Goal: Task Accomplishment & Management: Complete application form

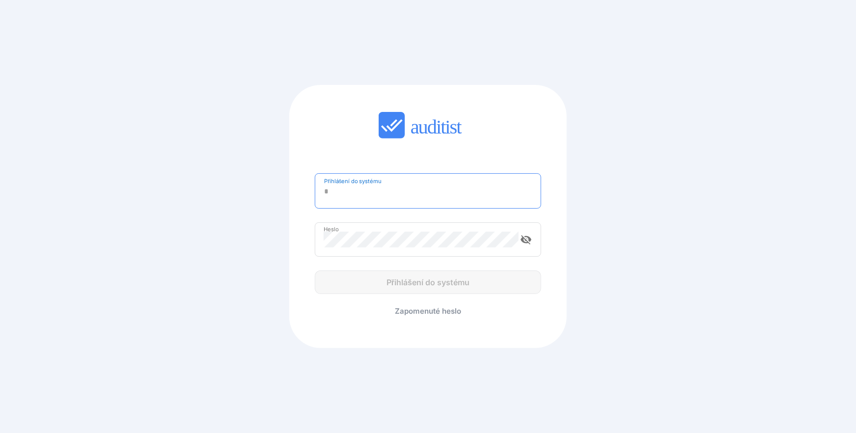
click at [400, 194] on input "Přihlášení do systému" at bounding box center [428, 192] width 208 height 16
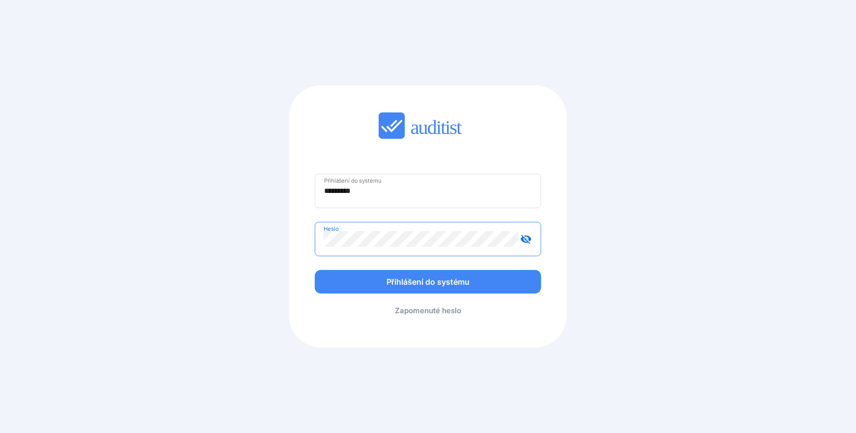
click at [315, 270] on button "Přihlášení do systému" at bounding box center [428, 282] width 226 height 24
click at [366, 190] on input "*********" at bounding box center [428, 191] width 208 height 16
type input "**********"
click at [315, 270] on button "Přihlášení do systému" at bounding box center [428, 282] width 226 height 24
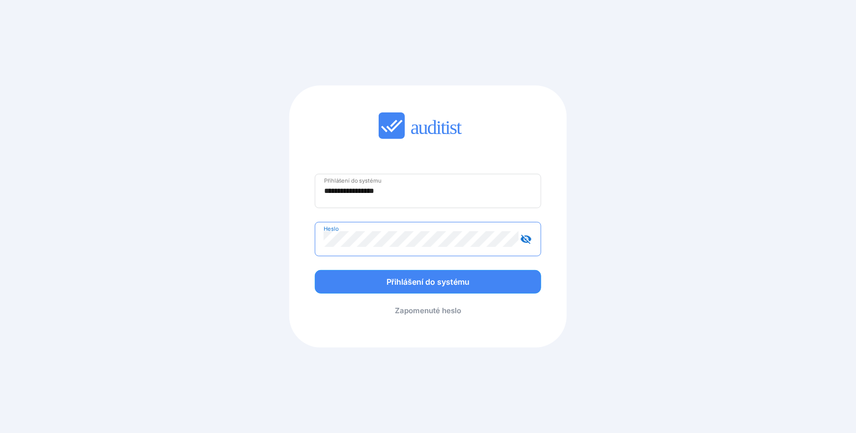
click at [315, 270] on button "Přihlášení do systému" at bounding box center [428, 282] width 226 height 24
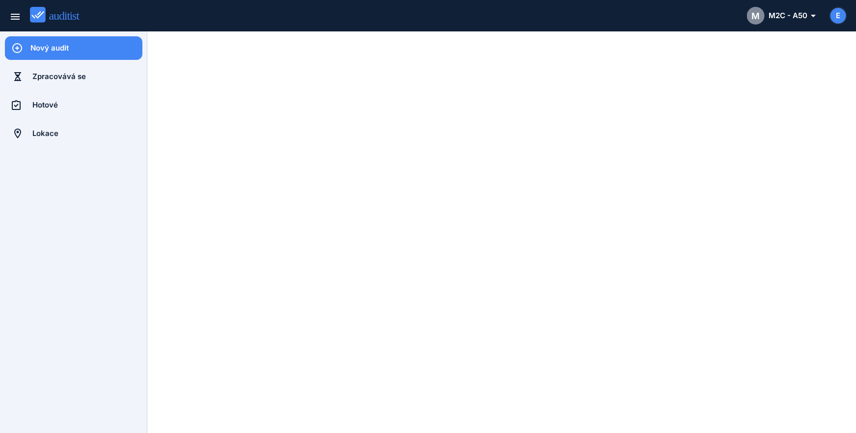
click at [18, 50] on icon at bounding box center [17, 48] width 12 height 24
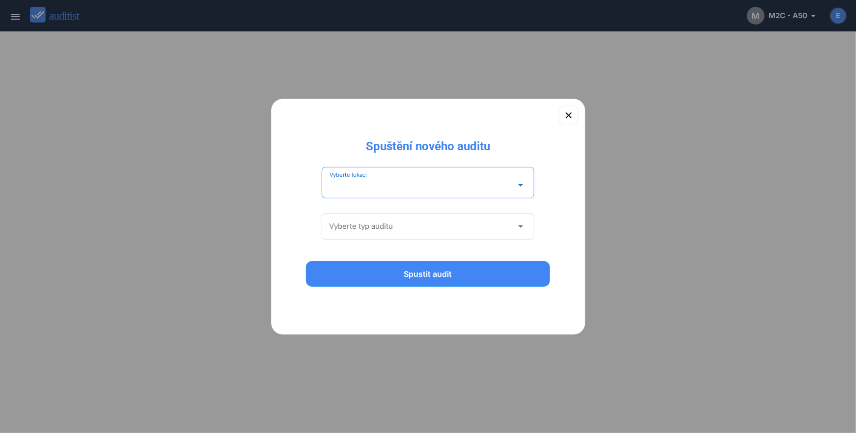
click at [379, 181] on input "Vyberte lokaci" at bounding box center [422, 185] width 184 height 16
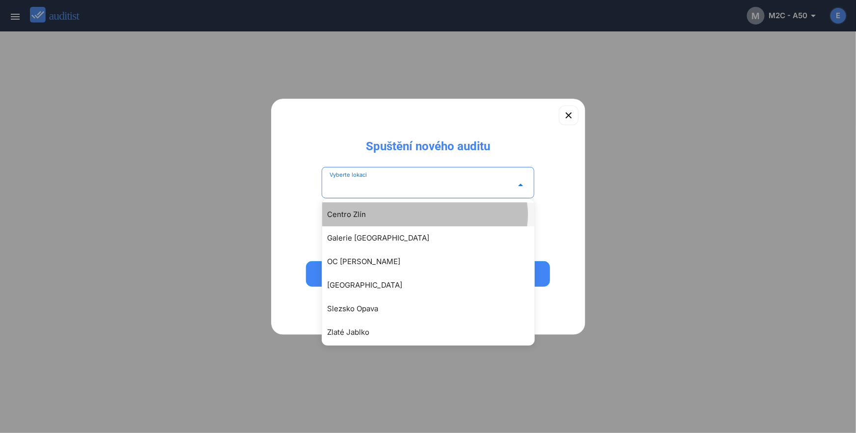
click at [365, 217] on div "Centro Zlín" at bounding box center [433, 215] width 212 height 12
type input "**********"
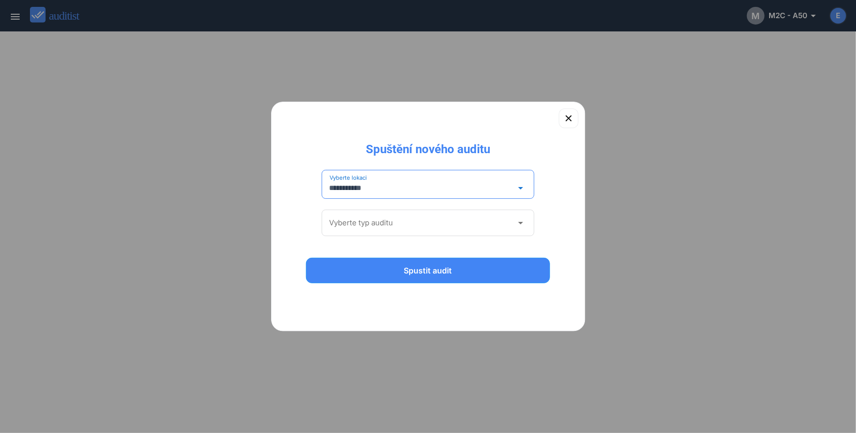
click at [369, 225] on input "Vyberte typ auditu" at bounding box center [422, 223] width 184 height 16
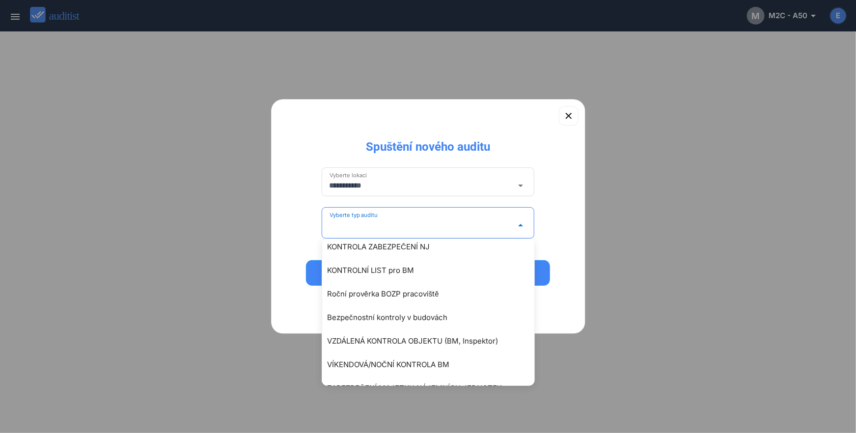
scroll to position [238, 0]
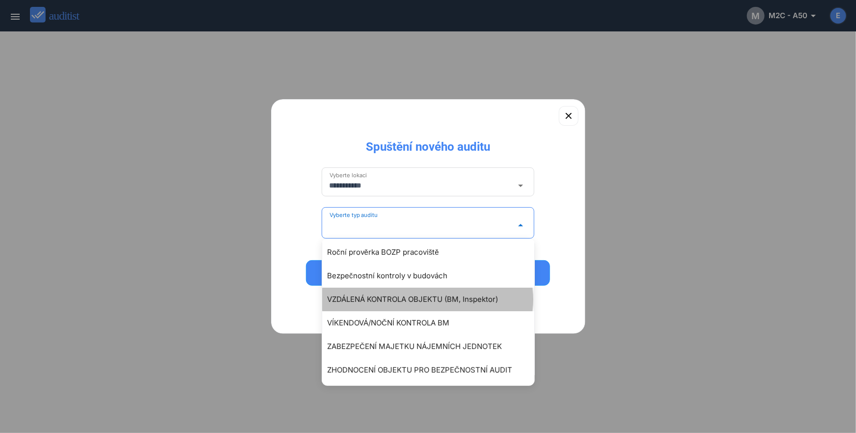
click at [377, 294] on div "VZDÁLENÁ KONTROLA OBJEKTU (BM, Inspektor)" at bounding box center [433, 300] width 212 height 12
type input "**********"
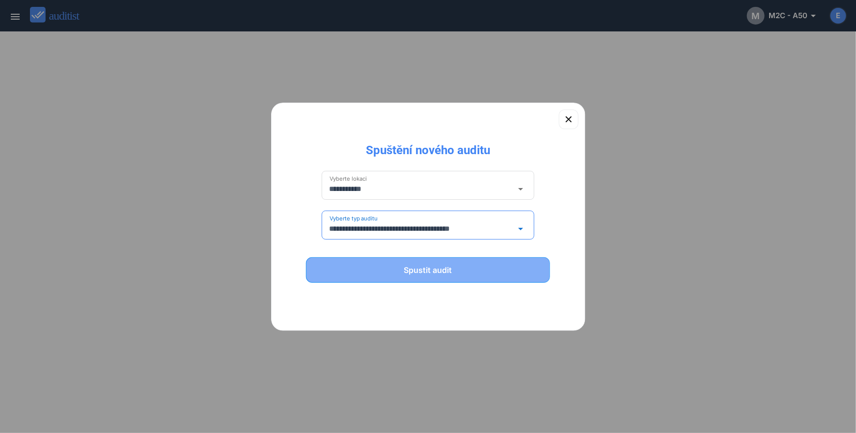
click at [431, 271] on div "Spustit audit" at bounding box center [428, 270] width 219 height 12
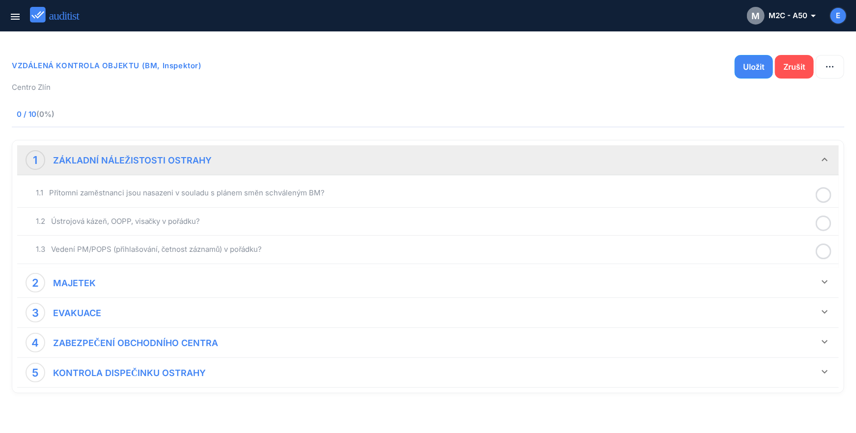
click at [826, 192] on icon at bounding box center [824, 195] width 16 height 19
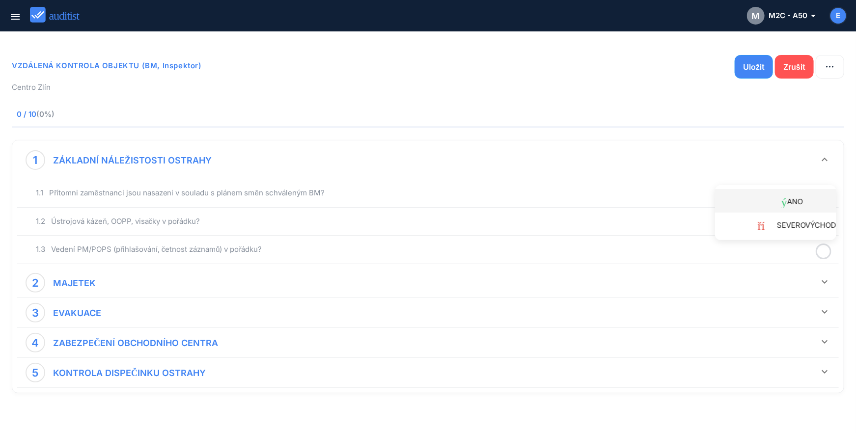
click at [795, 198] on font "ANO" at bounding box center [796, 201] width 16 height 9
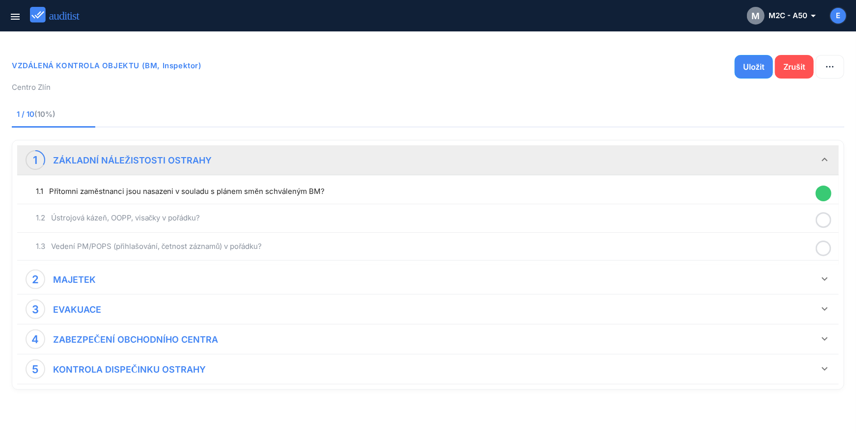
click at [827, 218] on icon at bounding box center [824, 220] width 16 height 19
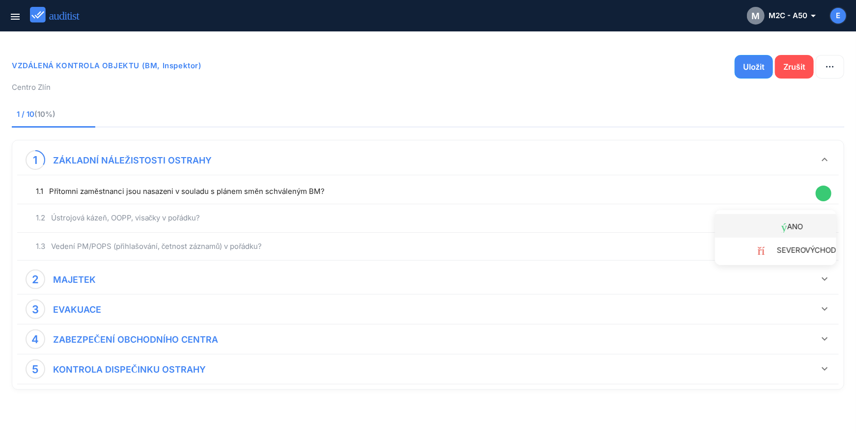
click at [808, 225] on div "hotový ANO" at bounding box center [780, 226] width 114 height 13
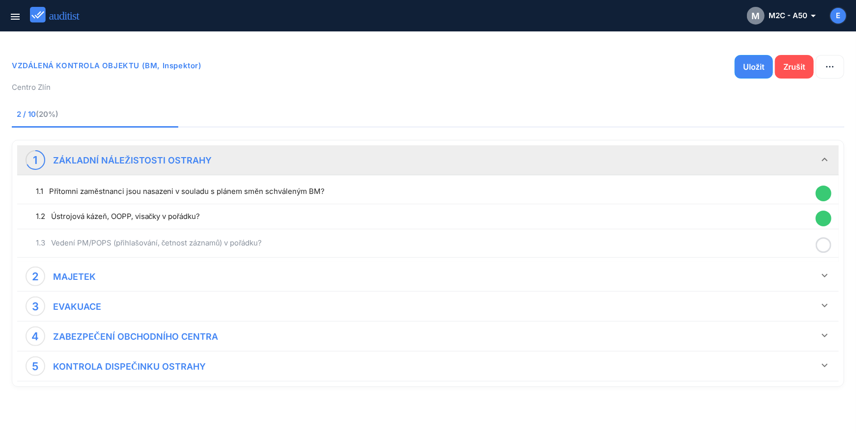
click at [823, 244] on icon at bounding box center [824, 245] width 16 height 19
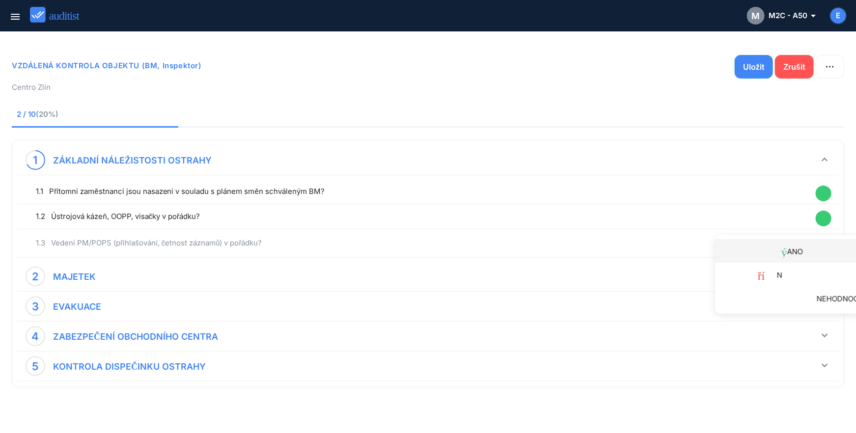
click at [799, 248] on font "ANO" at bounding box center [796, 251] width 16 height 9
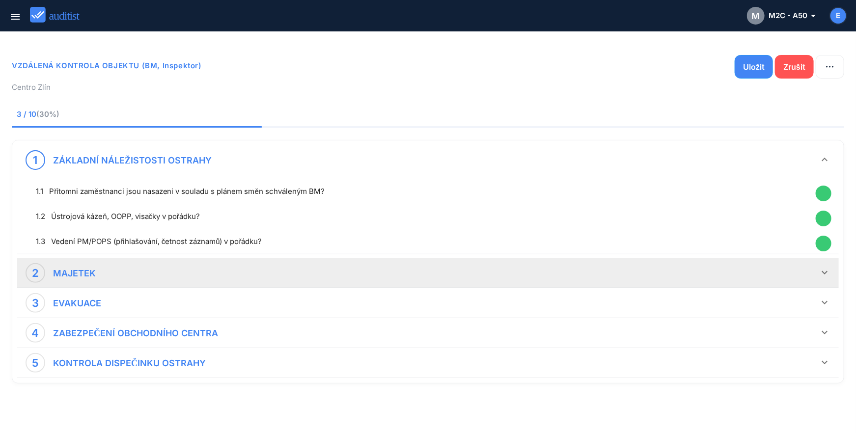
click at [825, 274] on icon "keyboard_arrow_down" at bounding box center [825, 273] width 12 height 12
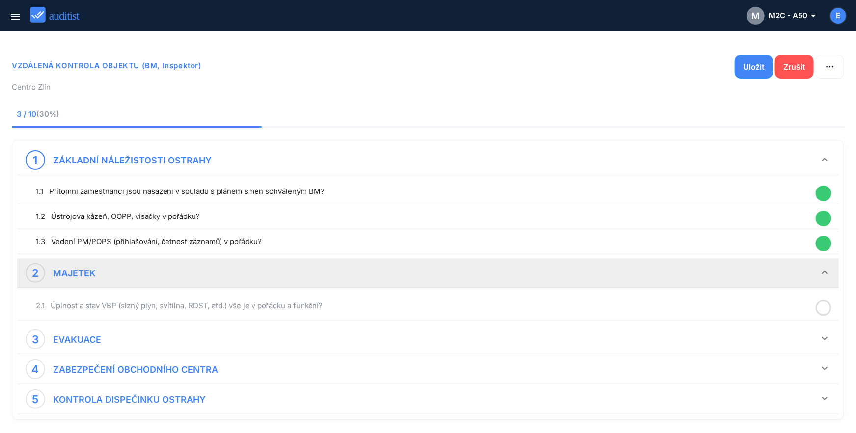
click at [821, 306] on icon at bounding box center [824, 308] width 16 height 19
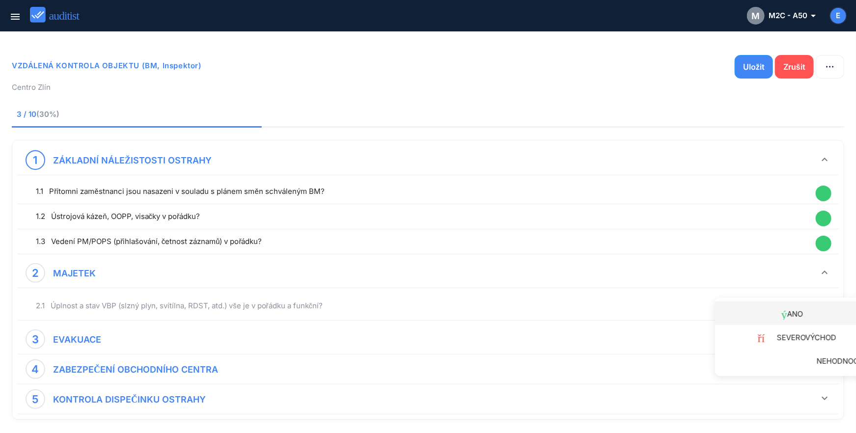
click at [812, 311] on div "hotový ANO" at bounding box center [799, 313] width 152 height 13
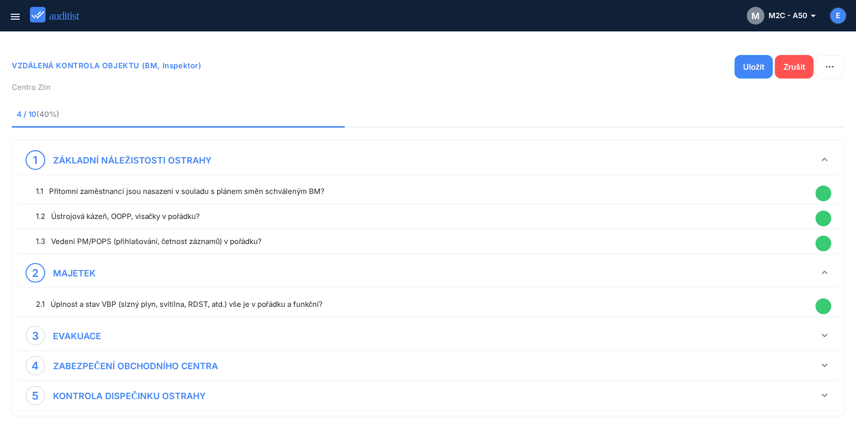
scroll to position [33, 0]
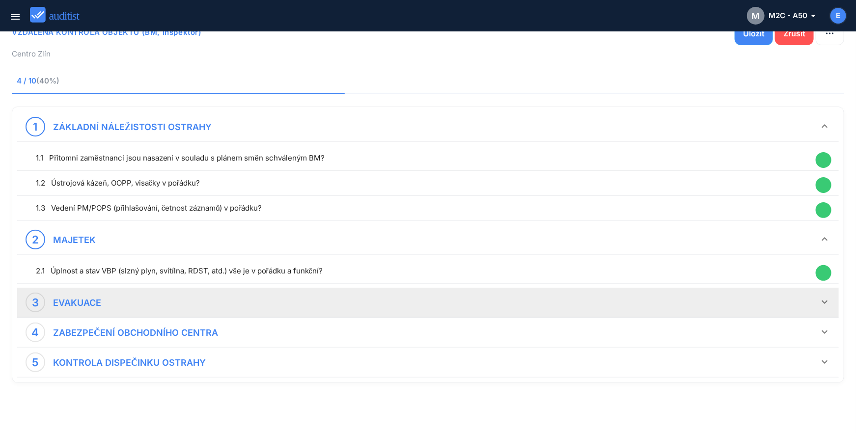
click at [829, 297] on icon "keyboard_arrow_down" at bounding box center [825, 302] width 12 height 12
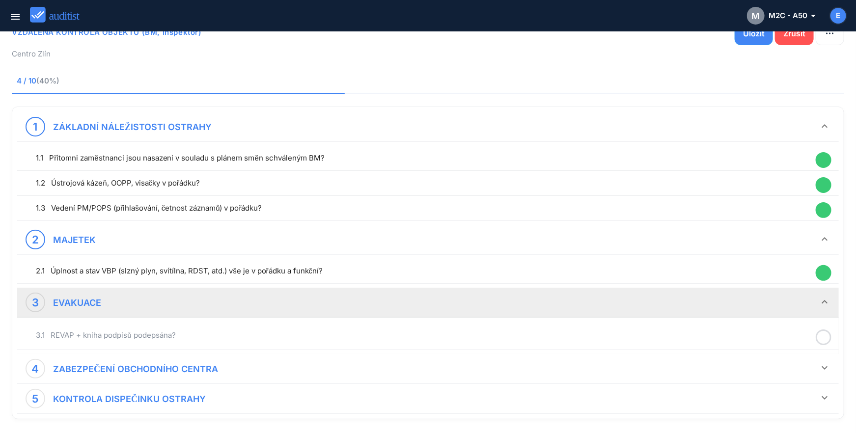
click at [825, 334] on icon at bounding box center [824, 337] width 16 height 19
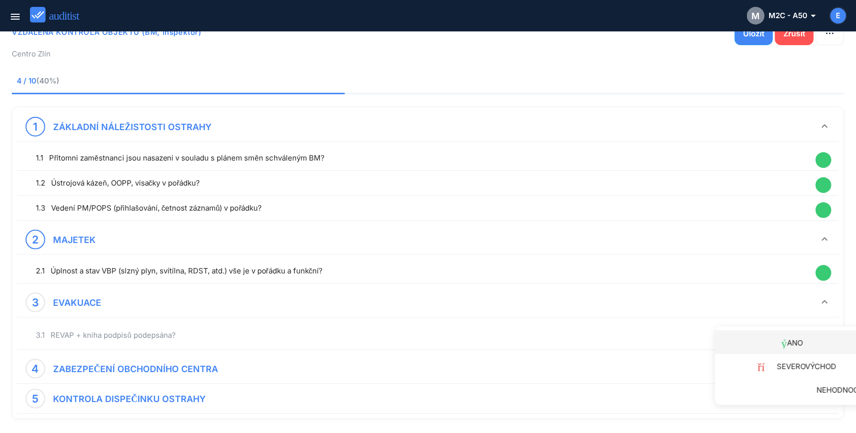
click at [817, 339] on div "hotový ANO" at bounding box center [799, 342] width 152 height 13
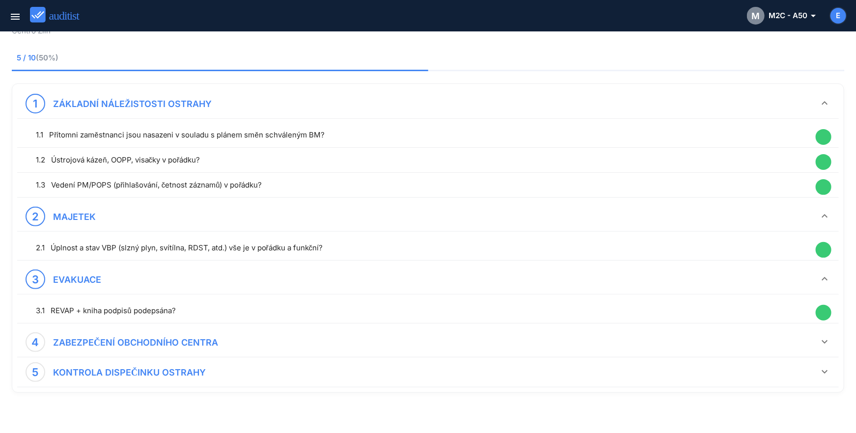
scroll to position [66, 0]
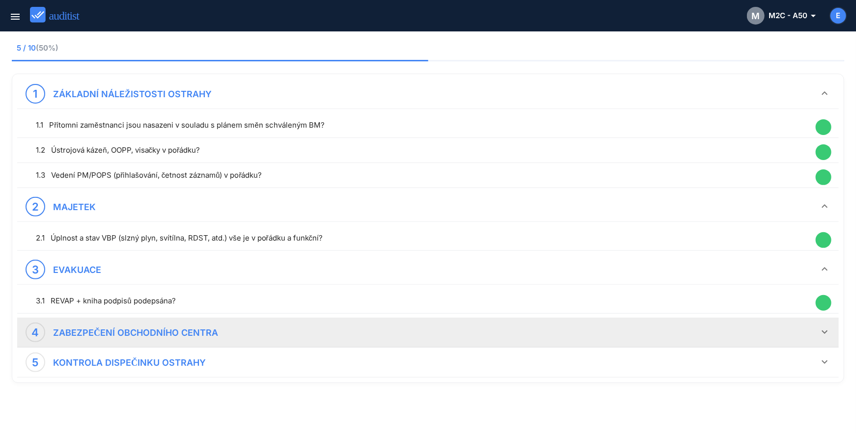
click at [829, 332] on icon "keyboard_arrow_down" at bounding box center [825, 332] width 12 height 12
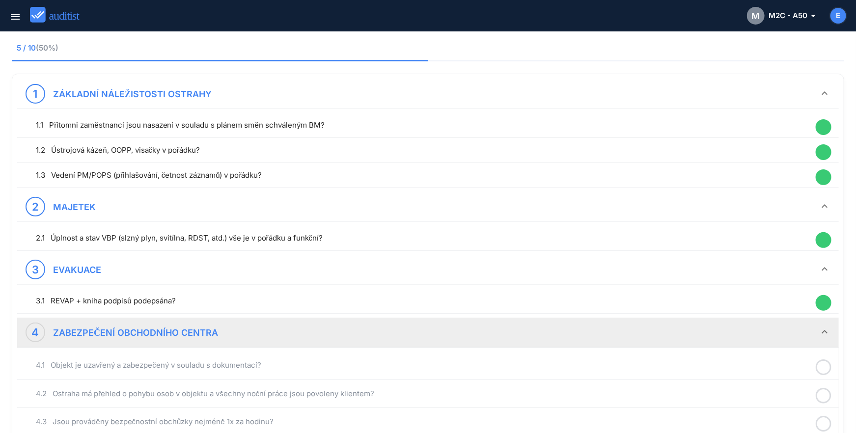
click at [822, 367] on icon at bounding box center [824, 367] width 16 height 19
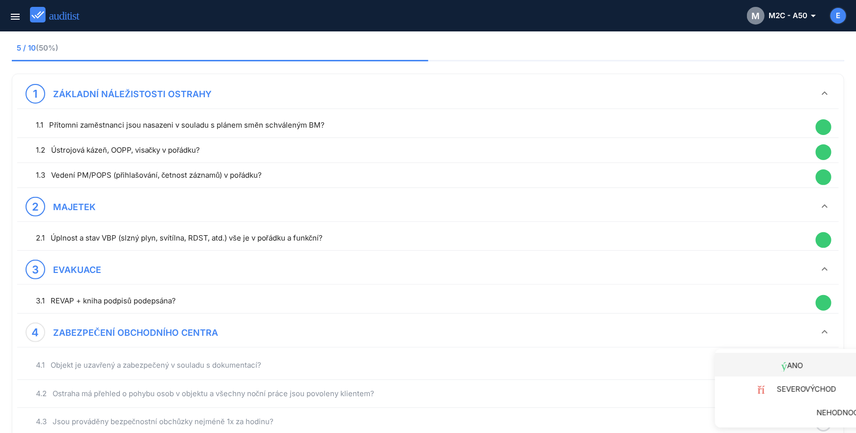
click at [814, 372] on link "hotový ANO" at bounding box center [794, 365] width 159 height 24
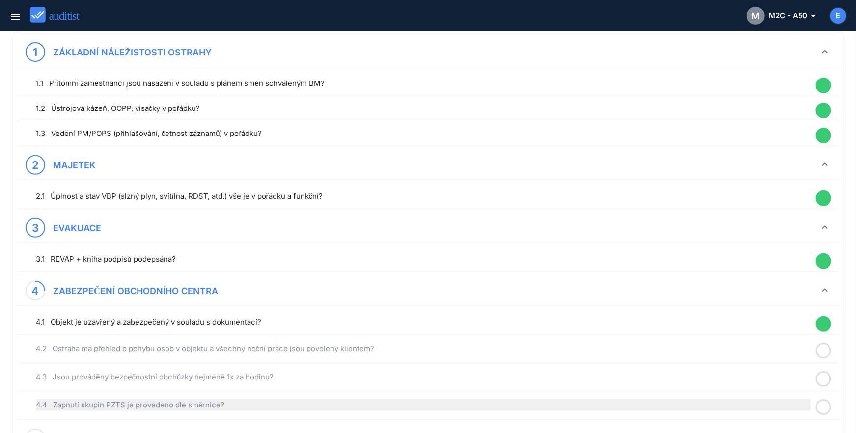
scroll to position [183, 0]
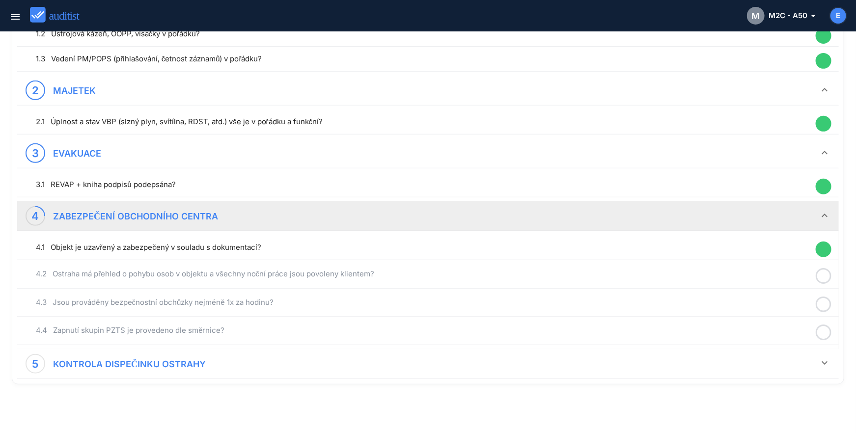
click at [833, 280] on div at bounding box center [824, 276] width 26 height 19
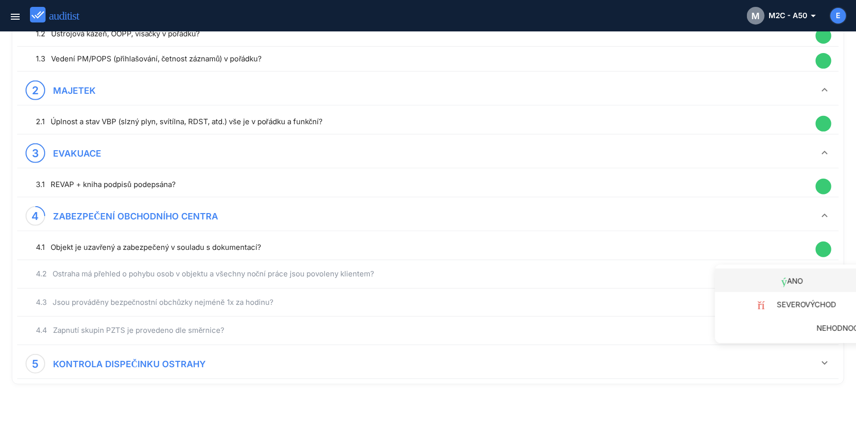
click at [808, 282] on div "hotový ANO" at bounding box center [799, 280] width 152 height 13
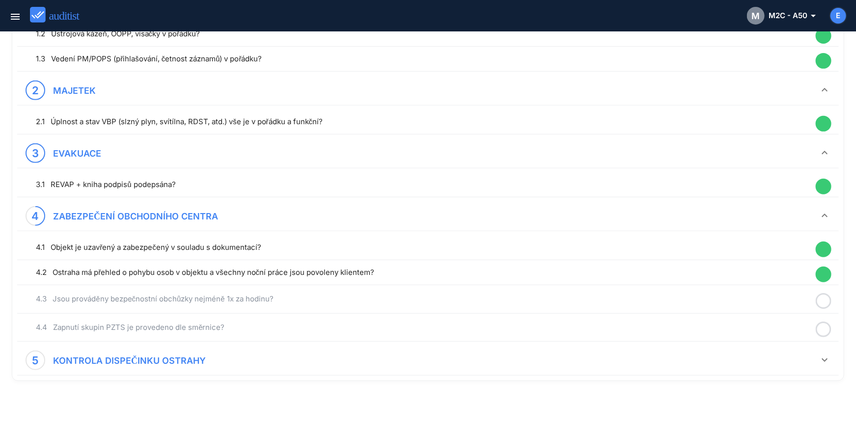
scroll to position [180, 0]
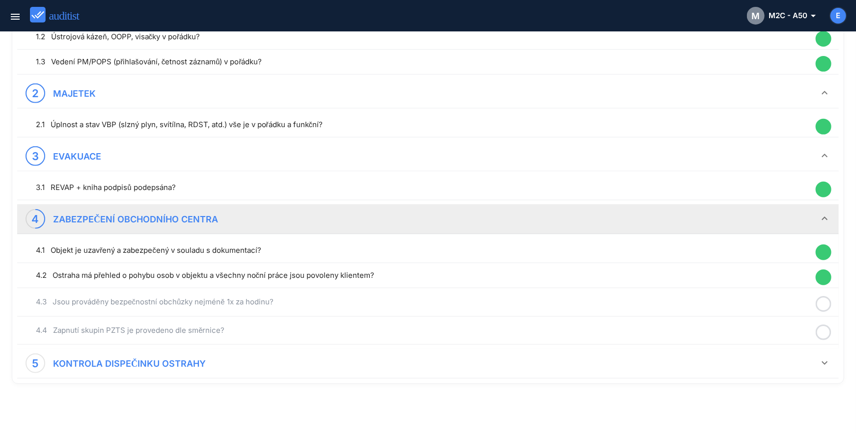
click at [826, 306] on icon at bounding box center [824, 304] width 16 height 19
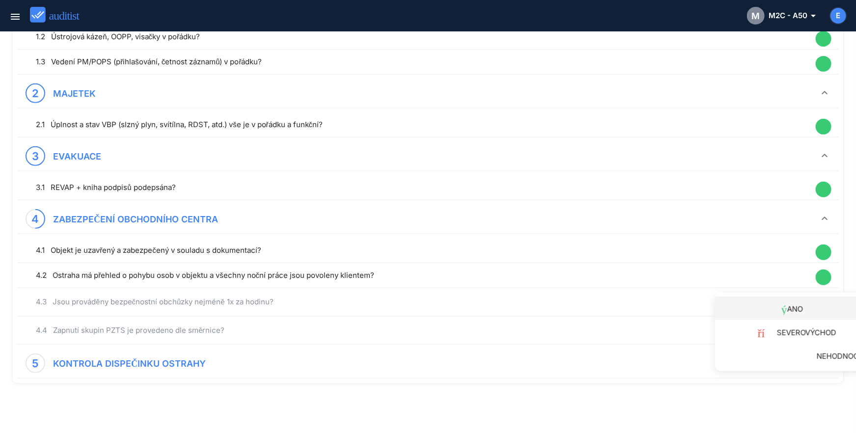
click at [803, 305] on font "ANO" at bounding box center [796, 309] width 16 height 9
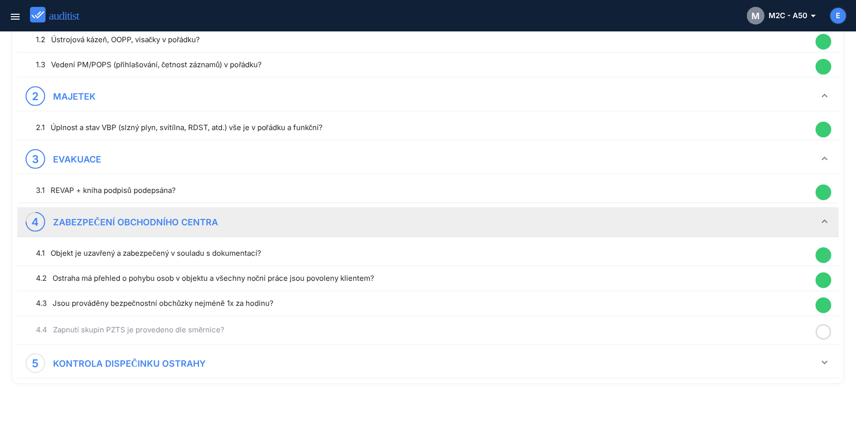
click at [824, 333] on icon at bounding box center [824, 332] width 16 height 19
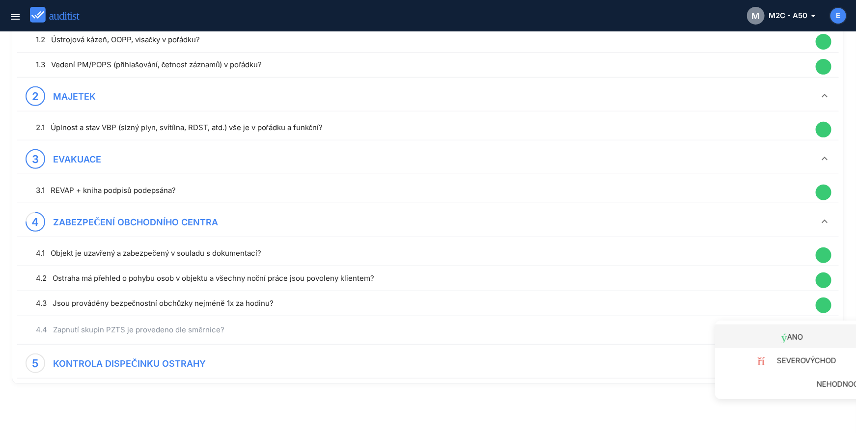
click at [811, 342] on div "hotový ANO" at bounding box center [799, 336] width 152 height 13
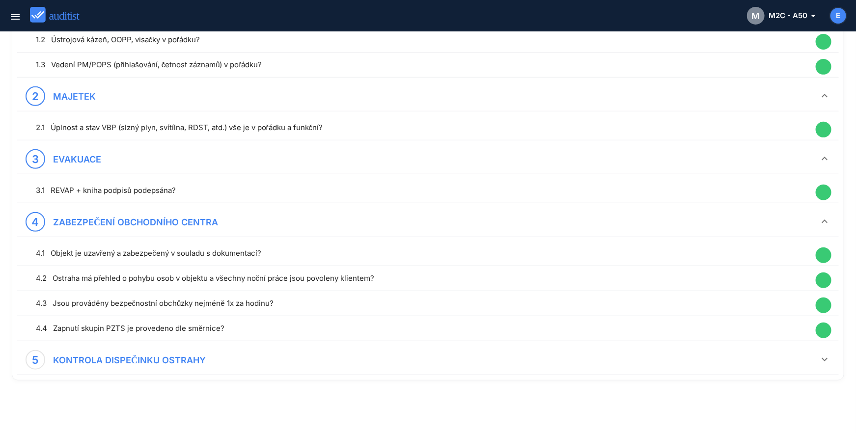
scroll to position [174, 0]
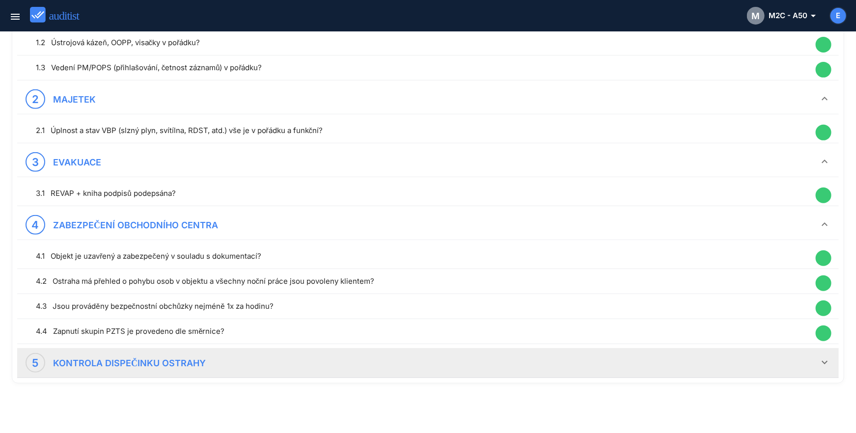
click at [825, 360] on icon "keyboard_arrow_down" at bounding box center [825, 363] width 12 height 12
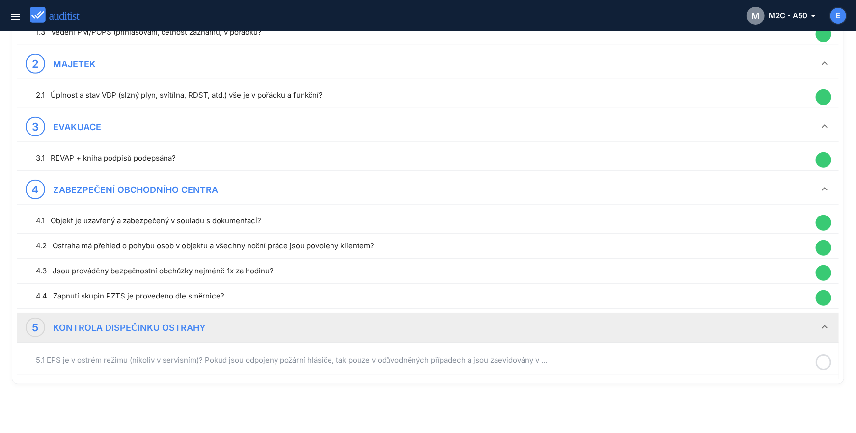
click at [826, 360] on icon at bounding box center [824, 362] width 16 height 19
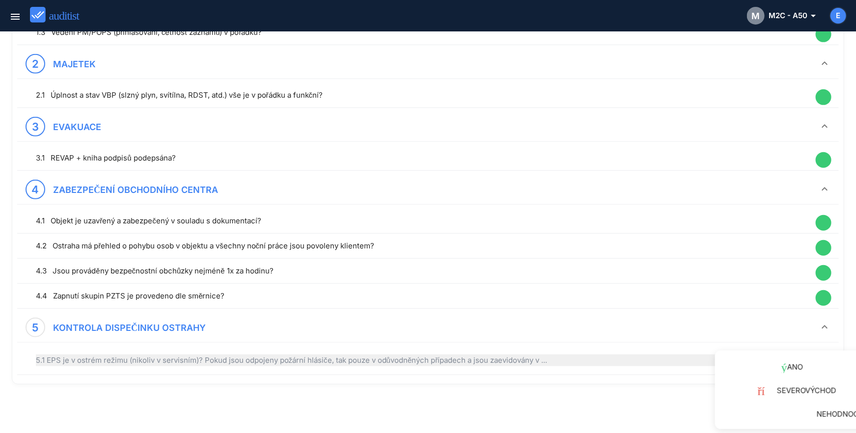
click at [806, 365] on div "hotový ANO" at bounding box center [799, 366] width 152 height 13
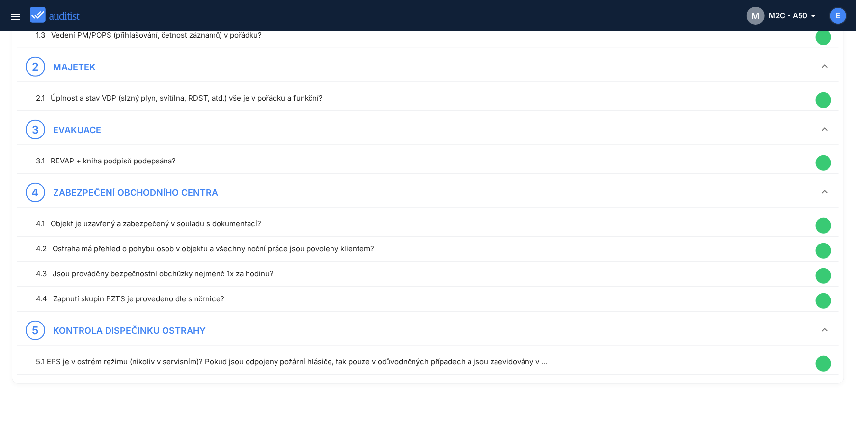
scroll to position [0, 0]
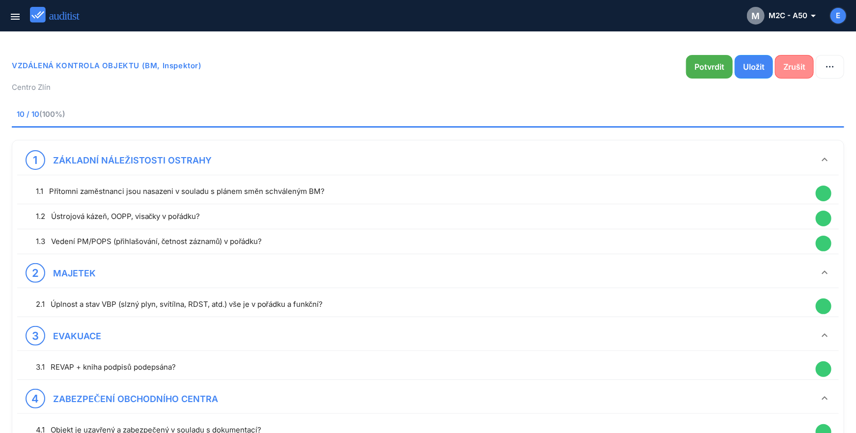
click at [796, 58] on button "Zrušit" at bounding box center [794, 67] width 39 height 24
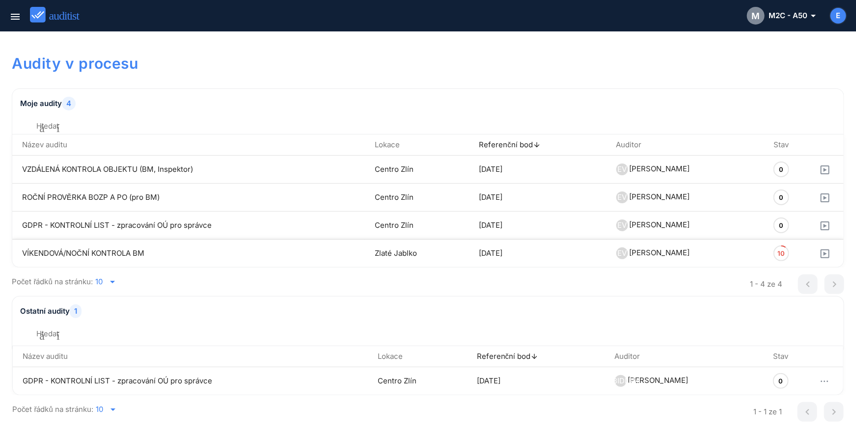
click at [69, 254] on td "VÍKENDOVÁ/NOČNÍ KONTROLA BM" at bounding box center [188, 254] width 353 height 28
click at [21, 16] on icon "menu" at bounding box center [15, 17] width 12 height 12
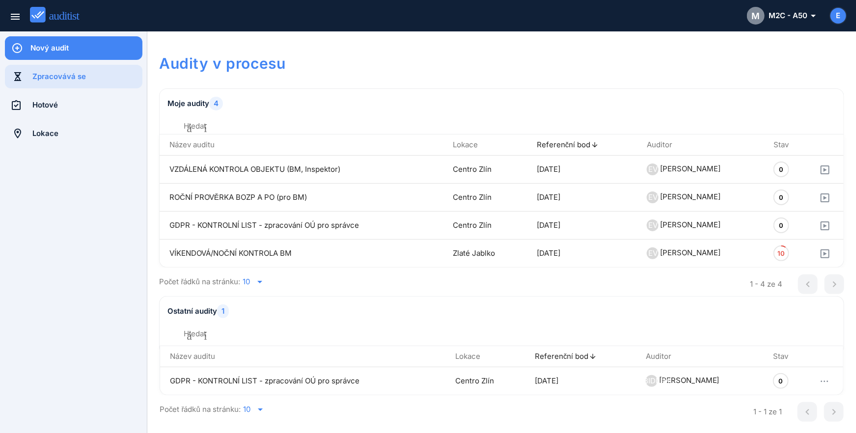
click at [48, 46] on div "Nový audit" at bounding box center [86, 48] width 112 height 11
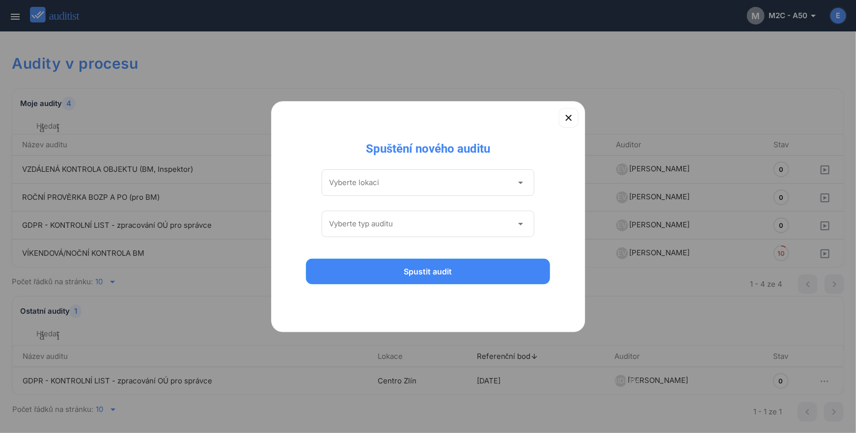
click at [423, 182] on input "Vyberte lokaci" at bounding box center [422, 183] width 184 height 16
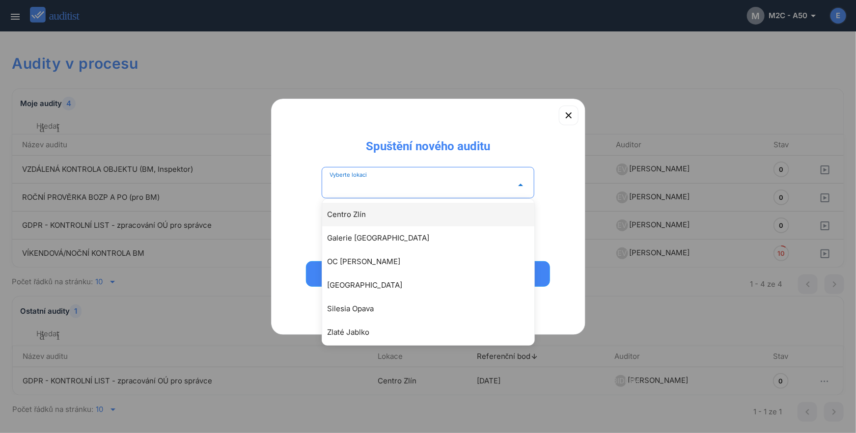
click at [395, 212] on div "Centro Zlín" at bounding box center [433, 215] width 212 height 12
type input "**********"
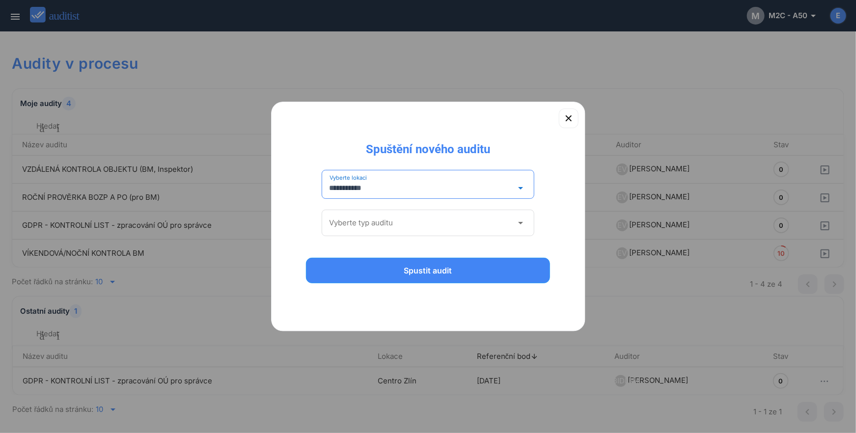
click at [423, 227] on input "Vyberte typ auditu" at bounding box center [422, 223] width 184 height 16
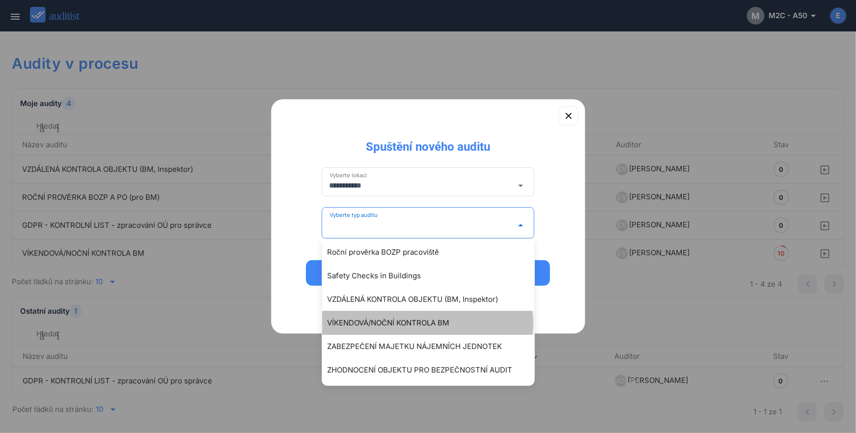
click at [443, 323] on div "VÍKENDOVÁ/NOČNÍ KONTROLA BM" at bounding box center [433, 323] width 212 height 12
type input "**********"
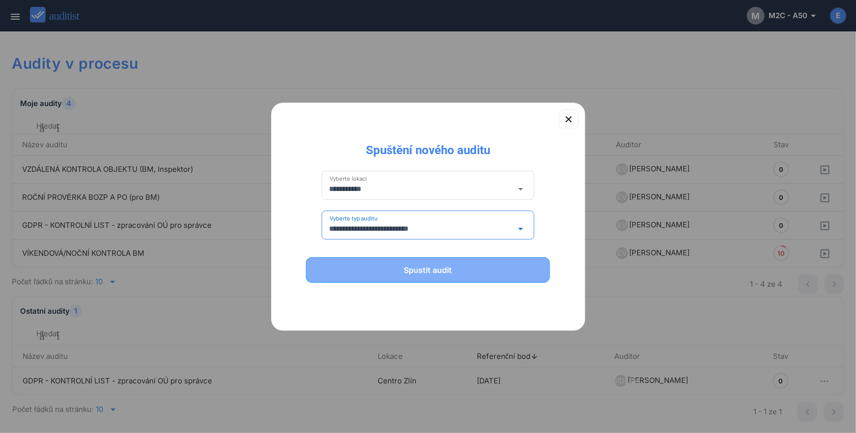
click at [431, 268] on div "Spustit audit" at bounding box center [428, 270] width 219 height 12
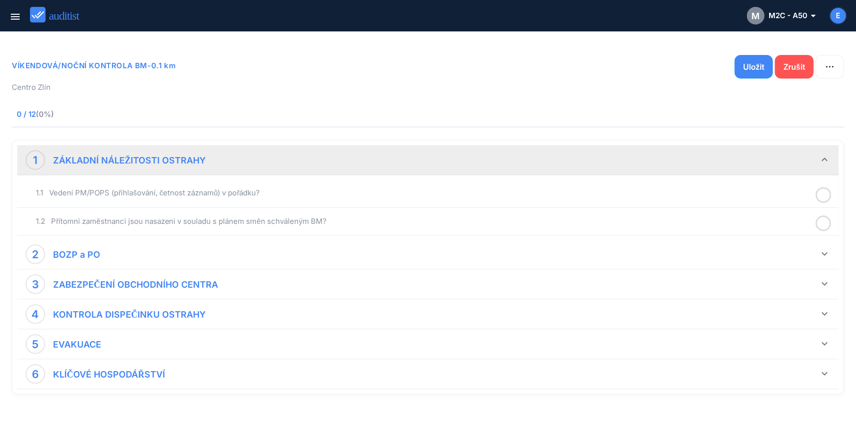
click at [821, 195] on icon at bounding box center [824, 195] width 16 height 19
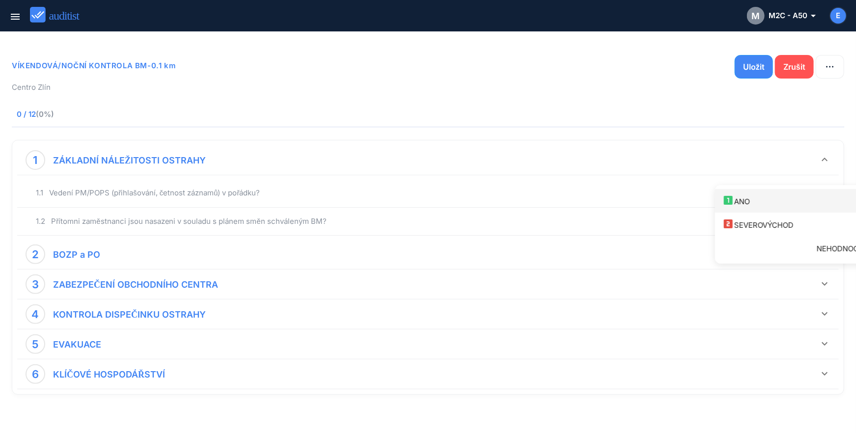
click at [815, 203] on div "looks_one ANO" at bounding box center [799, 201] width 152 height 13
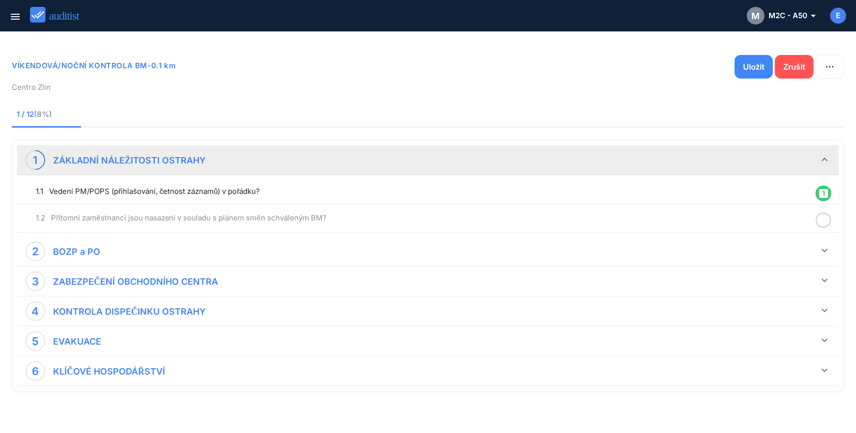
click at [828, 218] on icon at bounding box center [824, 220] width 16 height 19
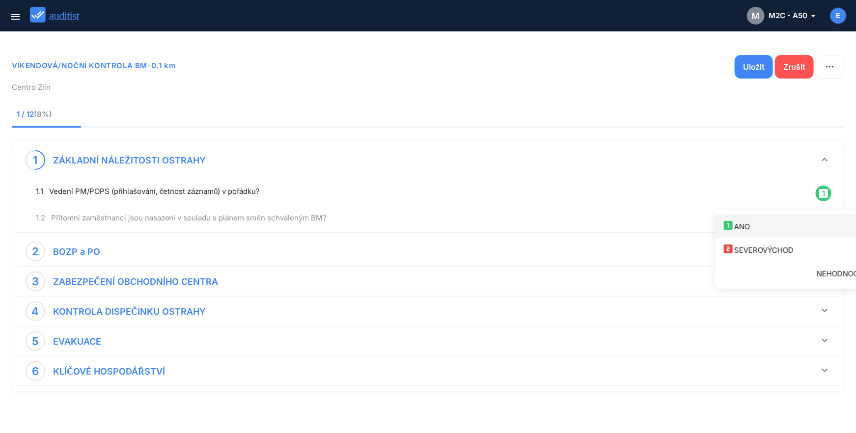
click at [815, 228] on div "looks_one ANO" at bounding box center [799, 226] width 152 height 13
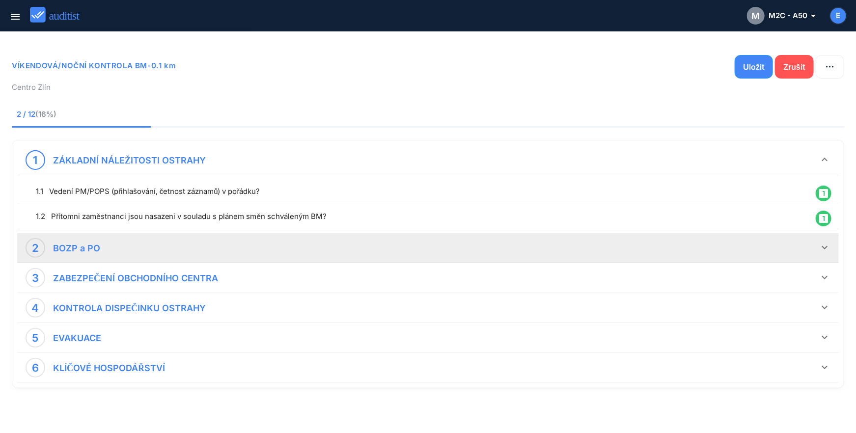
click at [823, 246] on icon "keyboard_arrow_down" at bounding box center [825, 248] width 12 height 12
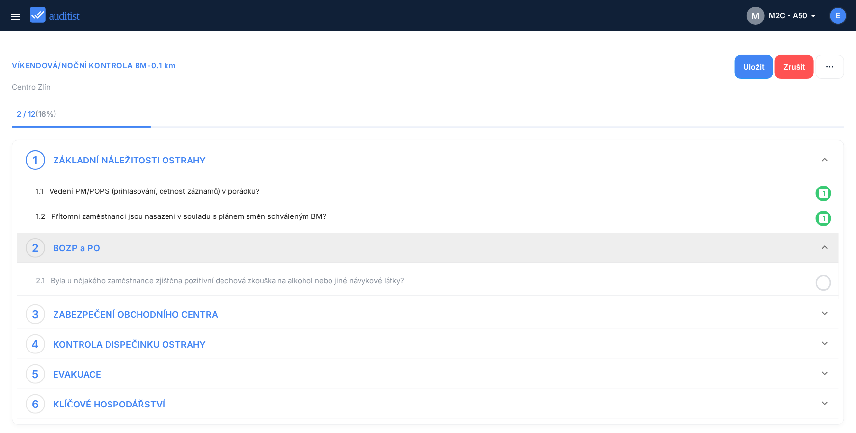
click at [825, 281] on icon at bounding box center [824, 283] width 16 height 19
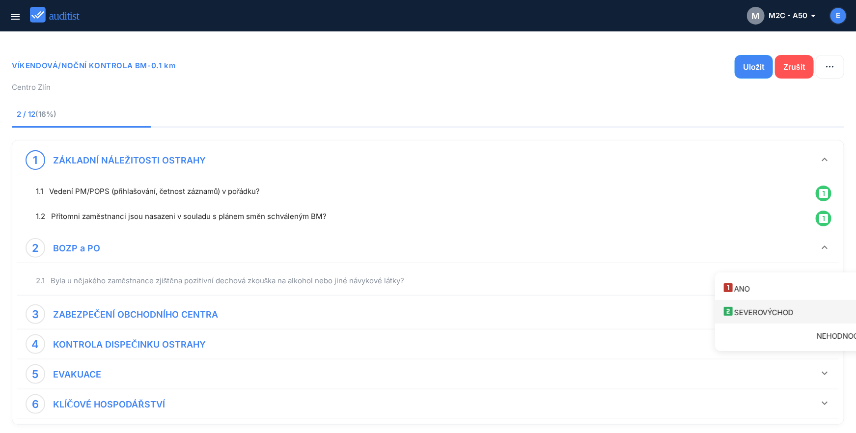
click at [790, 315] on font "SEVEROVÝCHOD" at bounding box center [763, 312] width 59 height 9
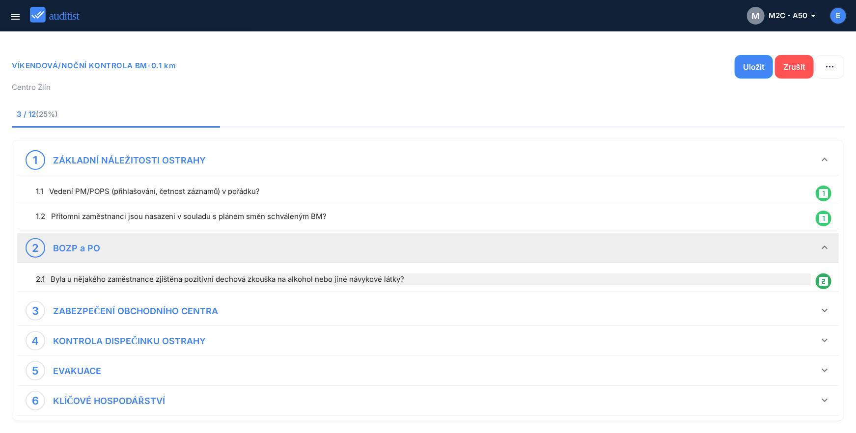
click at [89, 278] on div "2.1 Byla u nějakého zaměstnance zjištěna pozitivní dechová zkouška na alkohol n…" at bounding box center [423, 280] width 775 height 12
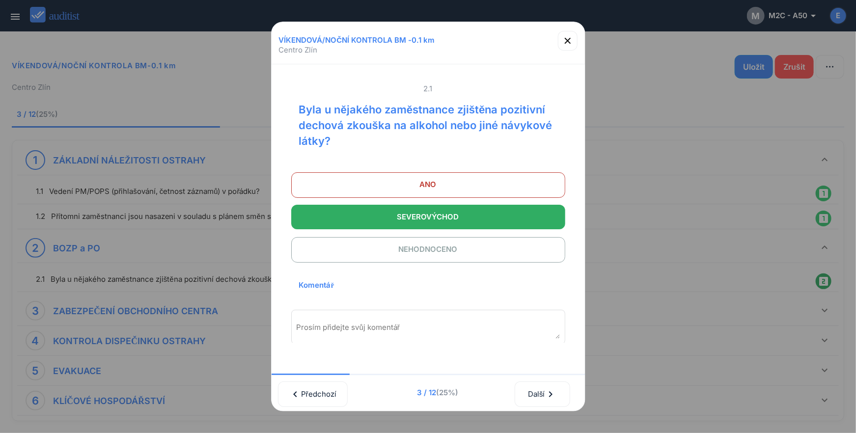
click at [378, 317] on div "Prosím přidejte svůj komentář" at bounding box center [428, 327] width 274 height 34
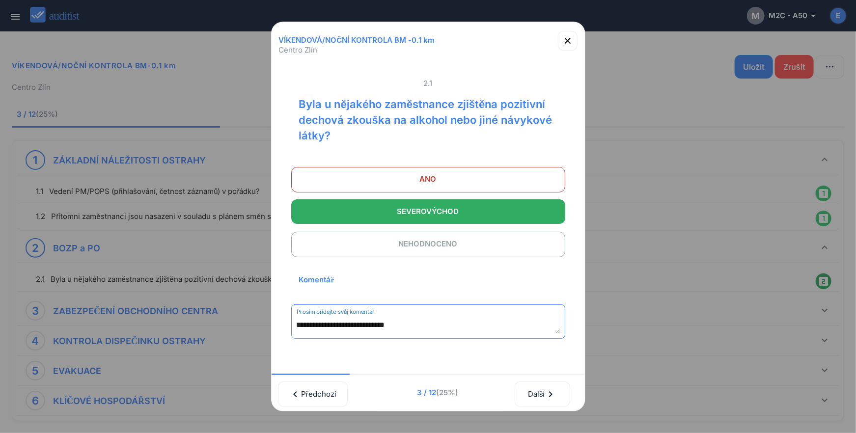
click at [374, 323] on textarea "**********" at bounding box center [428, 325] width 263 height 16
type textarea "**********"
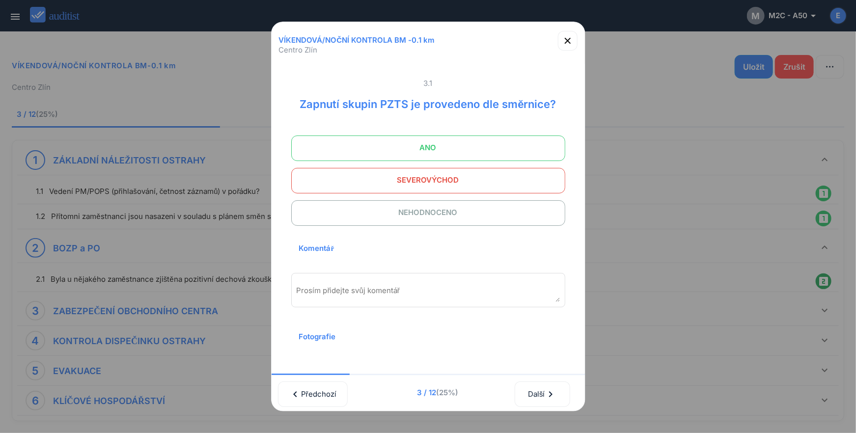
scroll to position [0, 3]
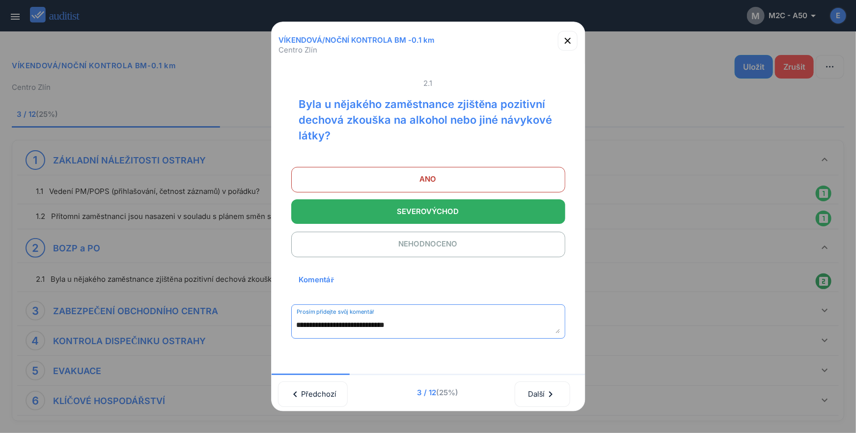
click at [408, 326] on textarea "**********" at bounding box center [428, 325] width 263 height 16
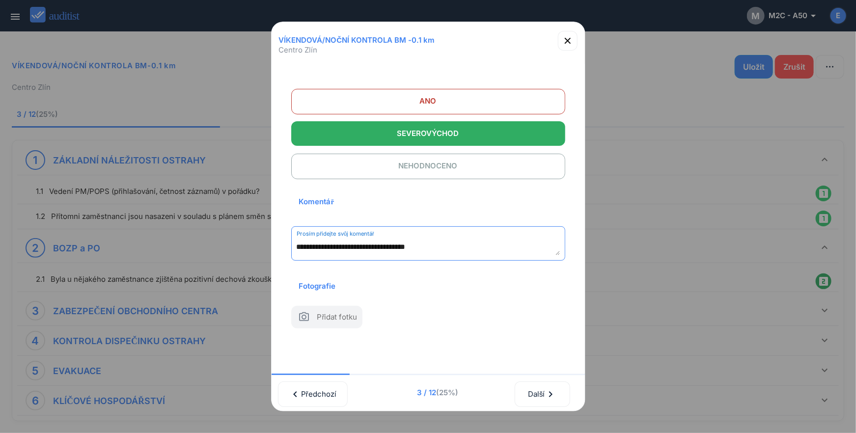
scroll to position [104, 0]
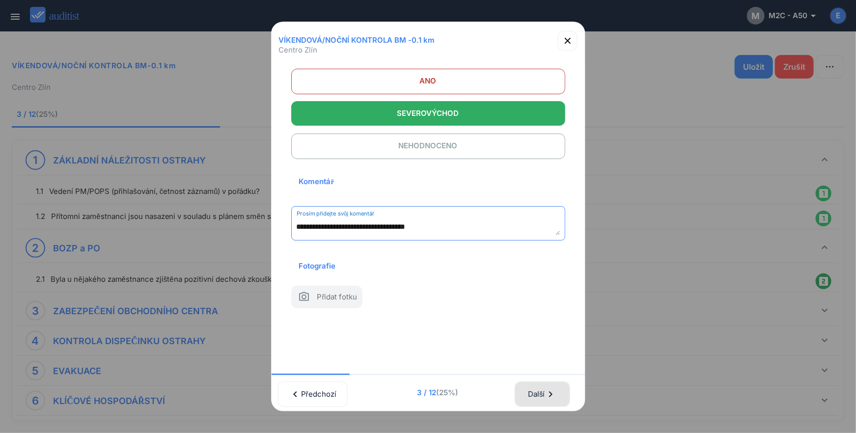
type textarea "**********"
drag, startPoint x: 556, startPoint y: 386, endPoint x: 546, endPoint y: 387, distance: 9.9
click at [556, 389] on icon "chevron_right" at bounding box center [551, 395] width 12 height 12
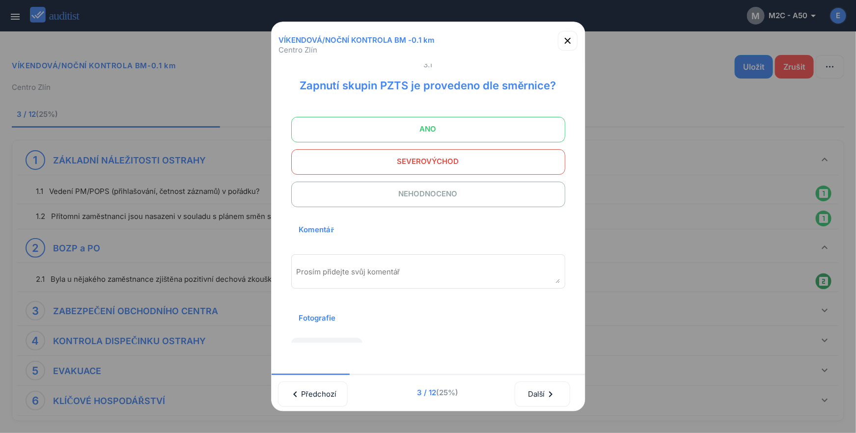
scroll to position [0, 0]
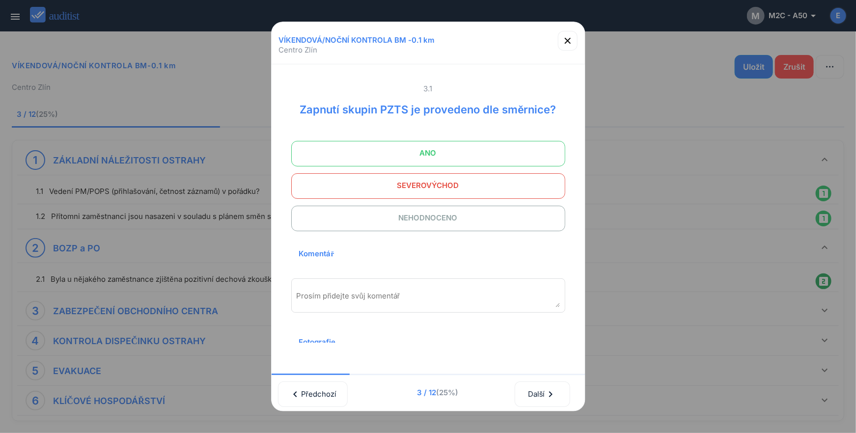
click at [424, 163] on span "ANO" at bounding box center [429, 153] width 250 height 20
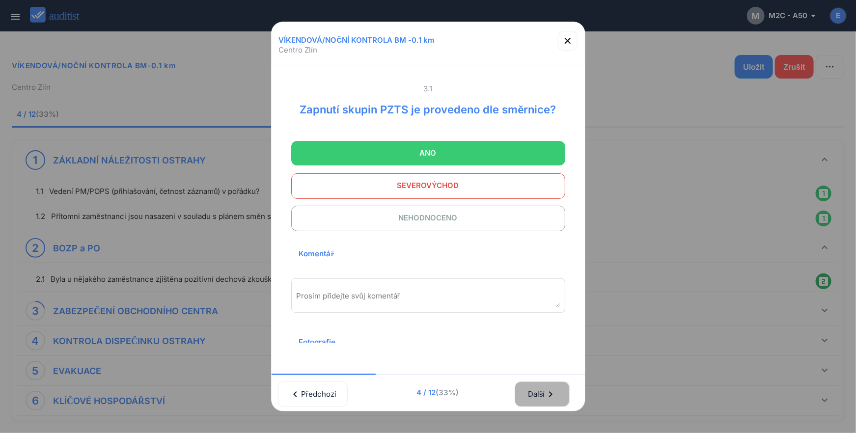
click at [532, 390] on font "Další" at bounding box center [536, 395] width 17 height 10
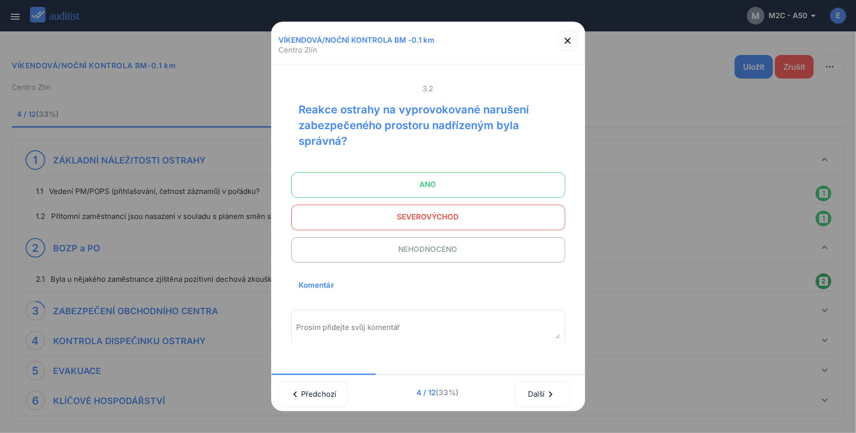
click at [429, 251] on span "NEHODNOCENO" at bounding box center [429, 250] width 250 height 20
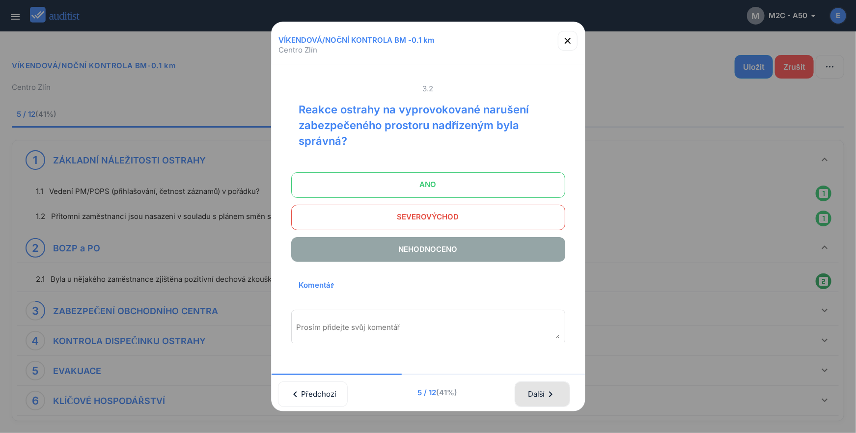
click at [545, 390] on font "Další" at bounding box center [536, 395] width 17 height 10
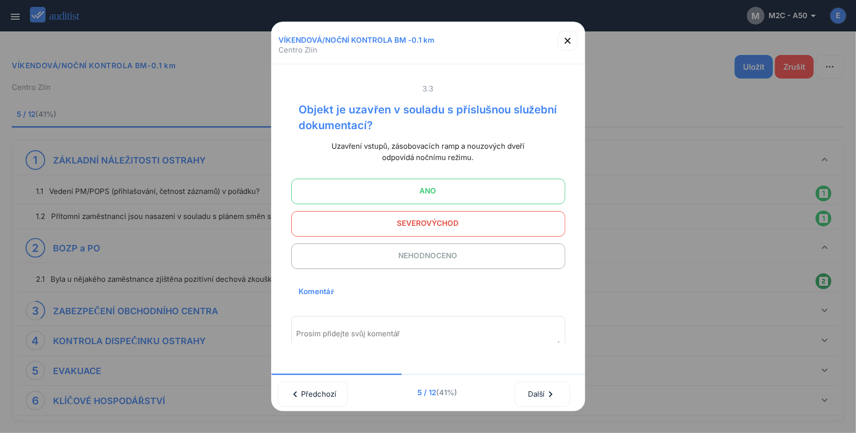
click at [452, 182] on span "ANO" at bounding box center [429, 191] width 250 height 20
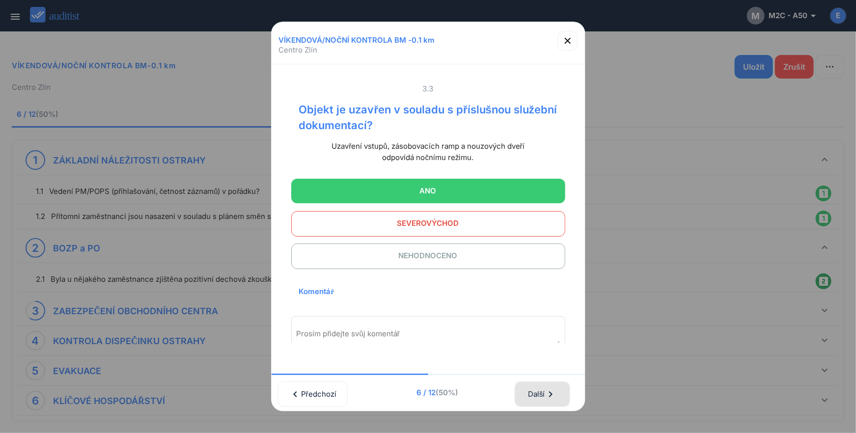
drag, startPoint x: 552, startPoint y: 384, endPoint x: 549, endPoint y: 379, distance: 5.6
click at [551, 389] on icon "chevron_right" at bounding box center [551, 395] width 12 height 12
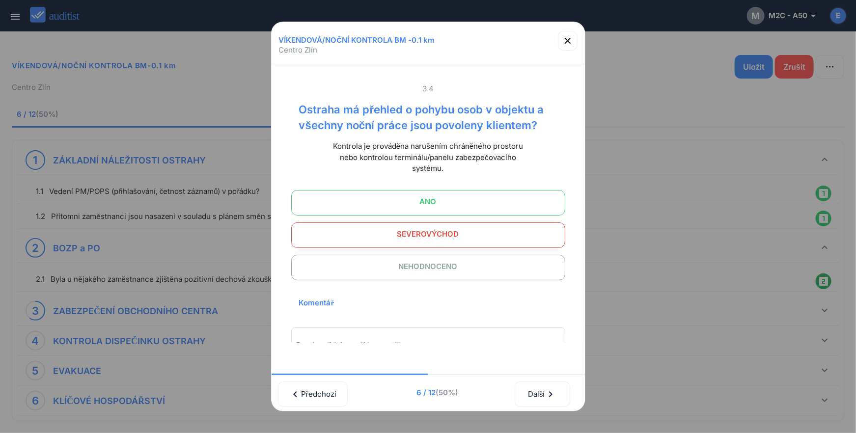
click at [449, 198] on span "ANO" at bounding box center [429, 202] width 250 height 20
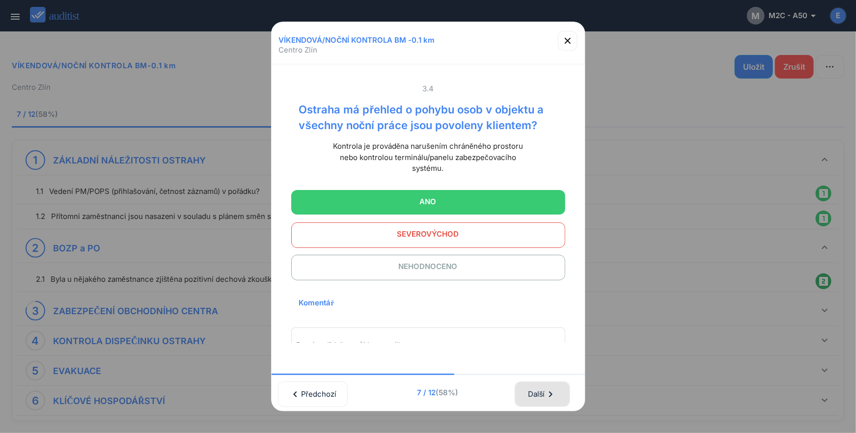
click at [555, 389] on icon "chevron_right" at bounding box center [551, 395] width 12 height 12
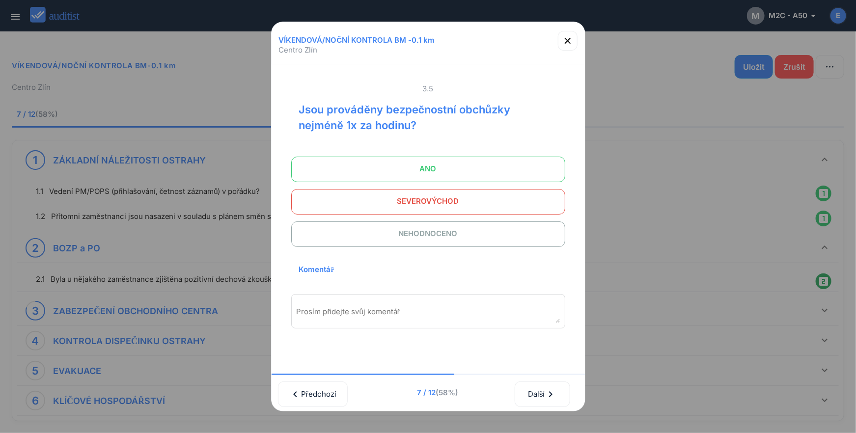
click at [436, 173] on span "ANO" at bounding box center [429, 169] width 250 height 20
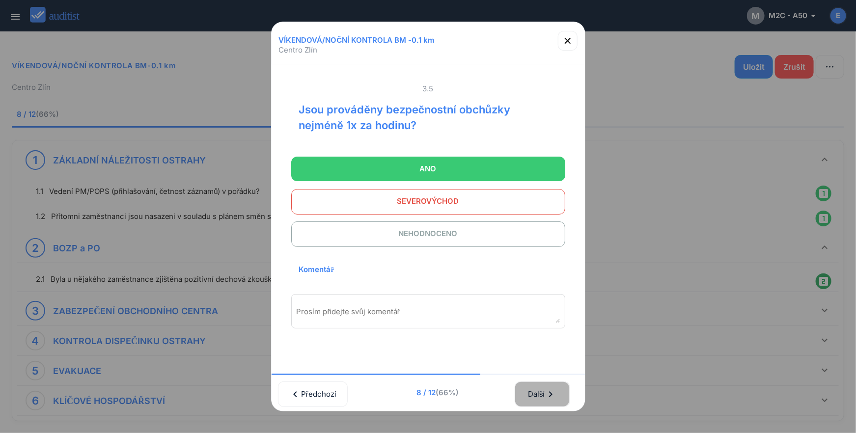
click at [557, 390] on icon "chevron_right" at bounding box center [551, 395] width 12 height 12
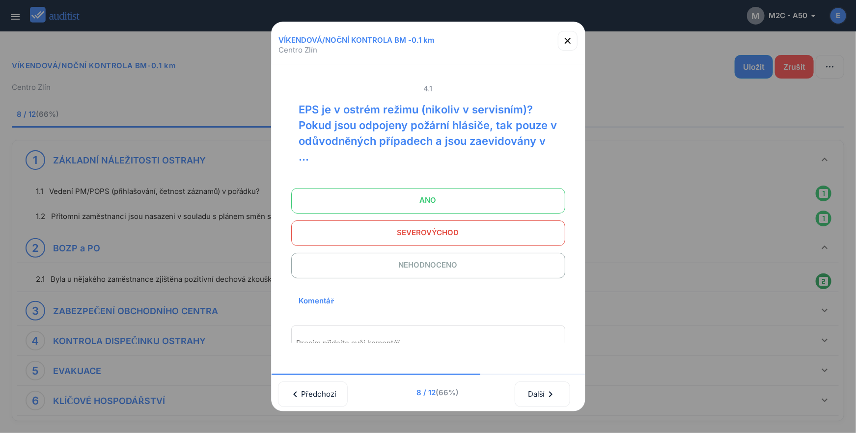
click at [423, 198] on span "ANO" at bounding box center [429, 201] width 250 height 20
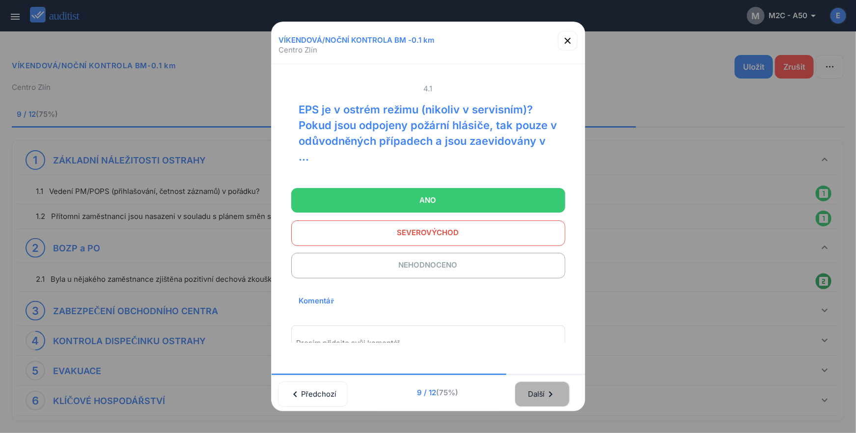
click at [549, 389] on icon "chevron_right" at bounding box center [551, 395] width 12 height 12
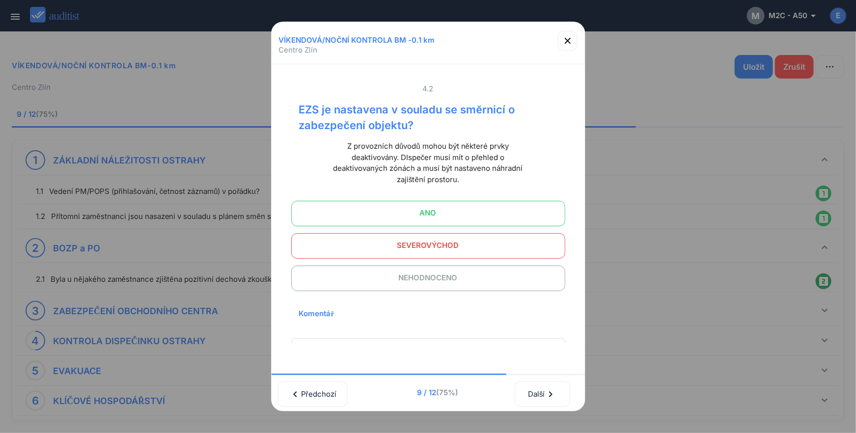
click at [450, 217] on span "ANO" at bounding box center [429, 213] width 250 height 20
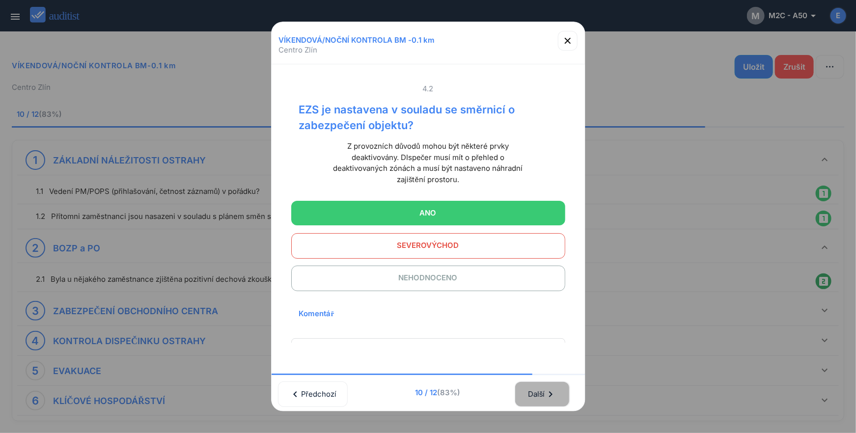
click at [549, 390] on icon "chevron_right" at bounding box center [551, 395] width 12 height 12
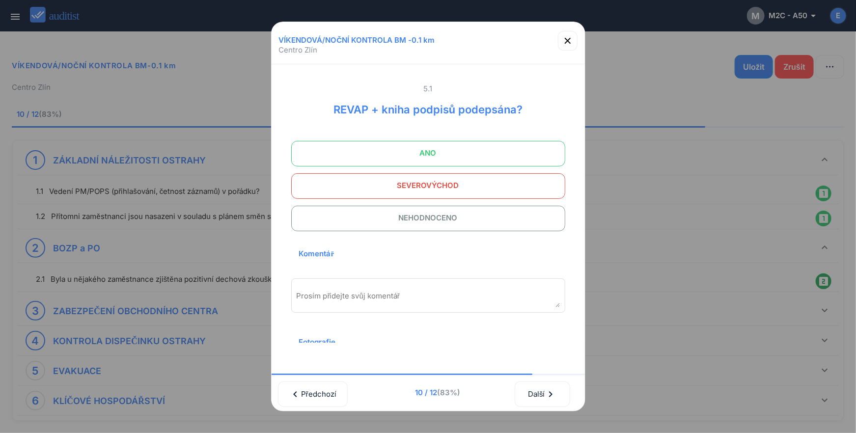
click at [437, 152] on span "ANO" at bounding box center [429, 153] width 250 height 20
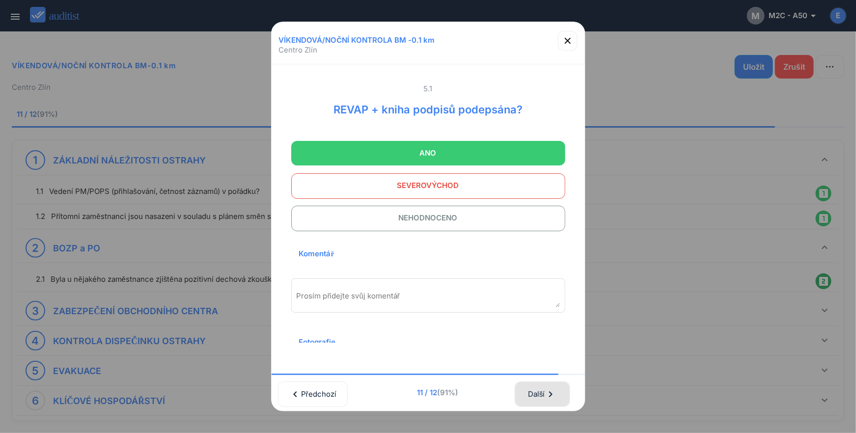
click at [549, 389] on icon "chevron_right" at bounding box center [551, 395] width 12 height 12
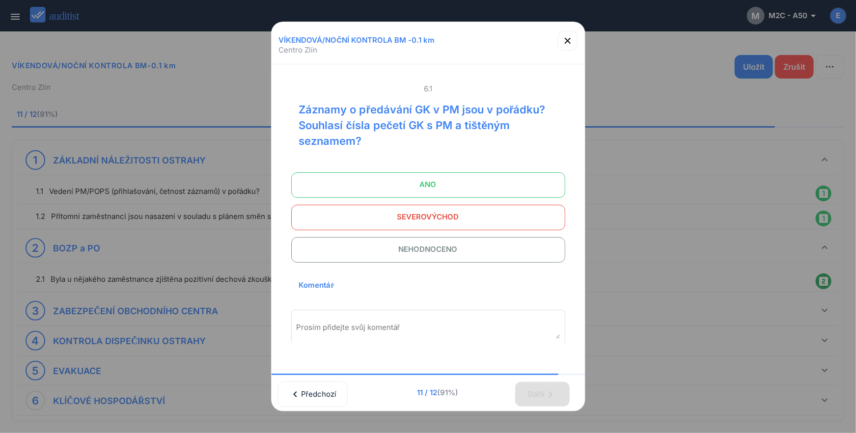
scroll to position [0, 2]
click at [424, 179] on span "ANO" at bounding box center [429, 185] width 250 height 20
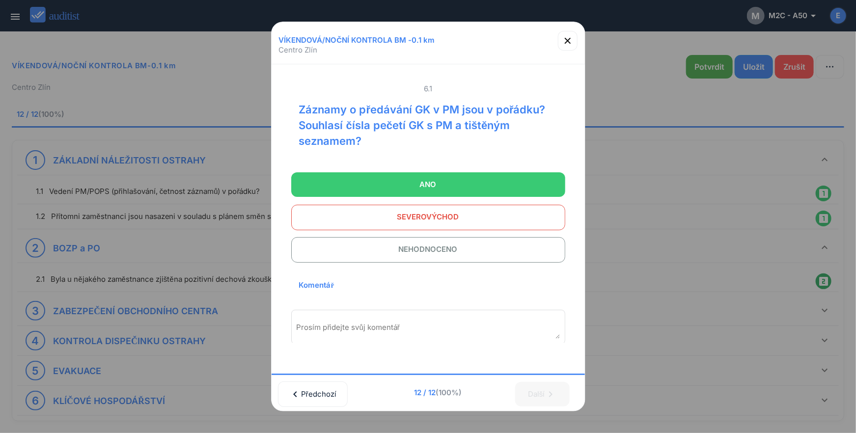
click at [434, 184] on span "ANO" at bounding box center [429, 185] width 250 height 20
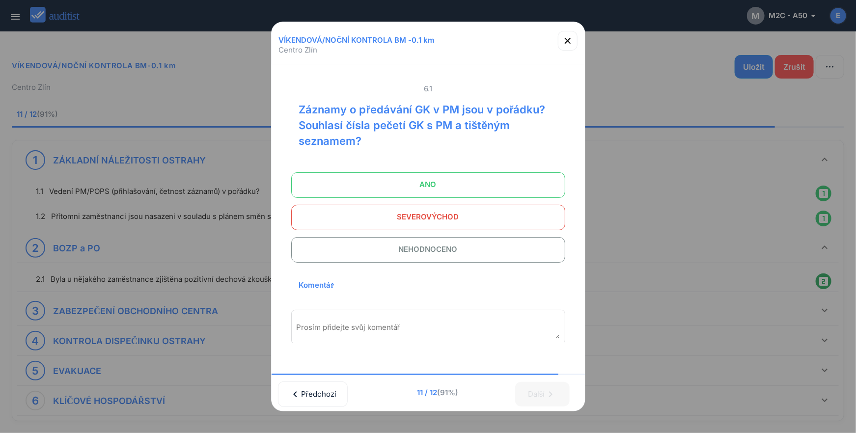
click at [458, 190] on span "ANO" at bounding box center [429, 185] width 250 height 20
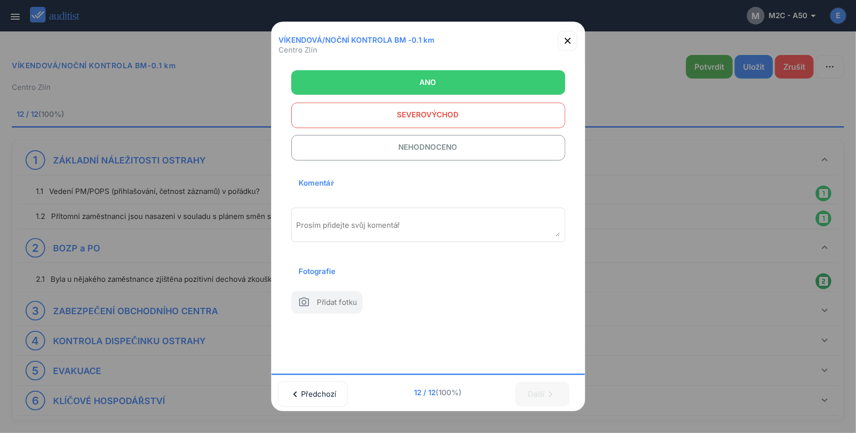
scroll to position [122, 0]
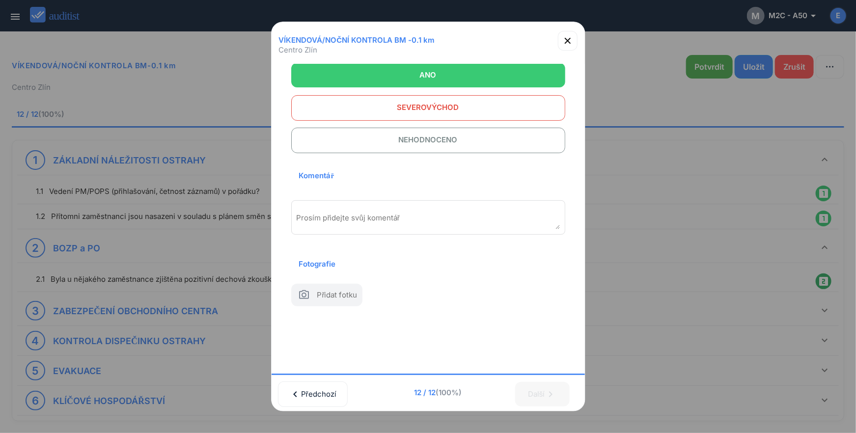
click at [440, 389] on span "(100%)" at bounding box center [449, 392] width 26 height 9
click at [564, 44] on icon "button" at bounding box center [568, 41] width 12 height 12
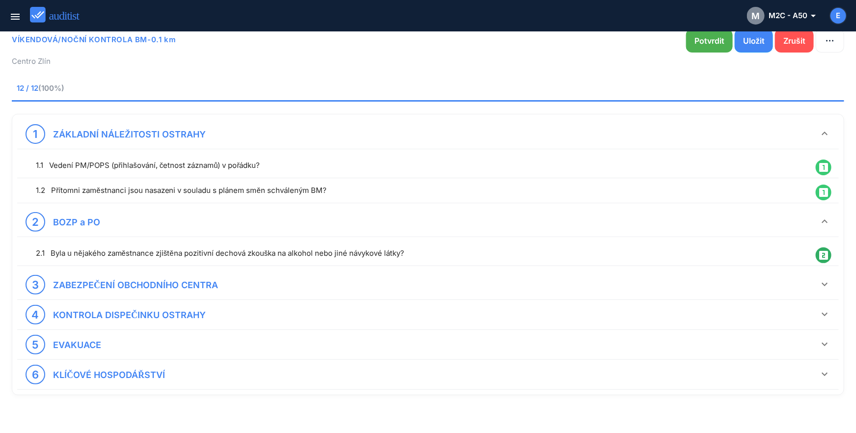
scroll to position [38, 0]
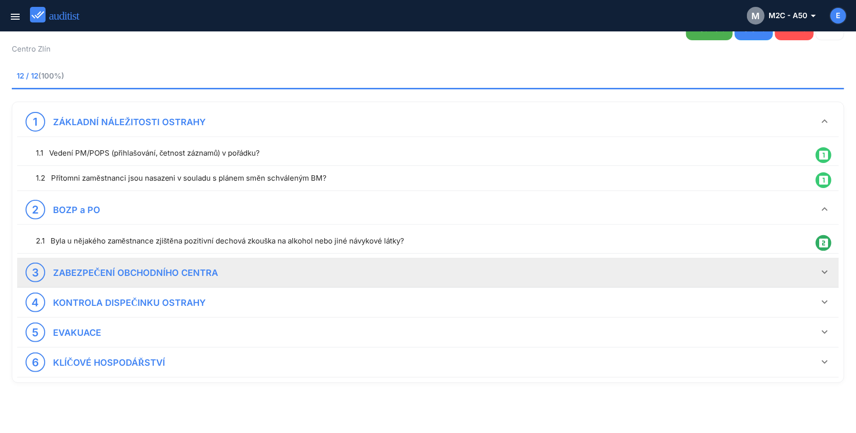
click at [824, 261] on div "3 ZABEZPEČENÍ OBCHODNÍHO CENTRA keyboard_arrow_down" at bounding box center [428, 273] width 822 height 30
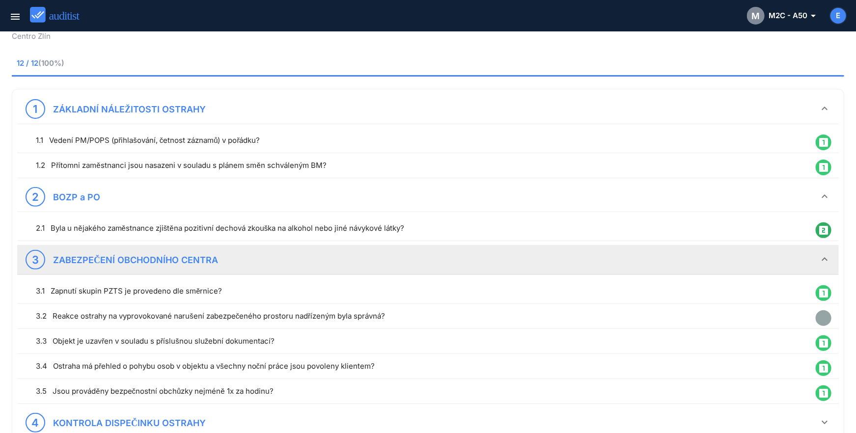
scroll to position [0, 0]
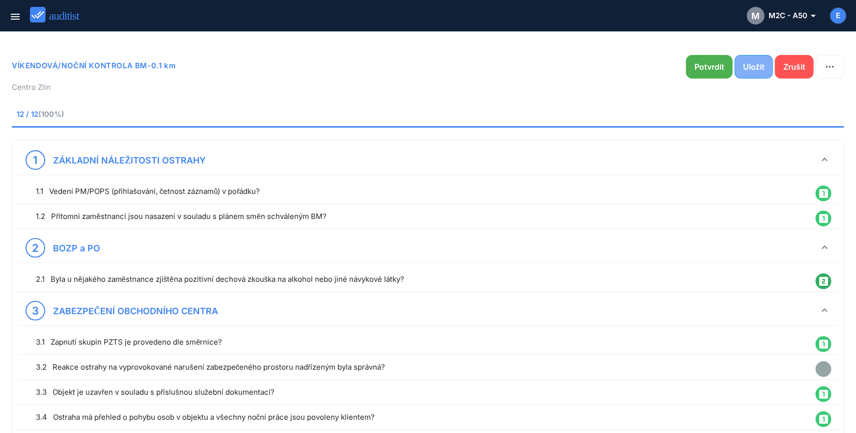
click at [757, 66] on div "Uložit" at bounding box center [754, 67] width 22 height 12
click at [704, 60] on button "Potvrdit" at bounding box center [709, 67] width 47 height 24
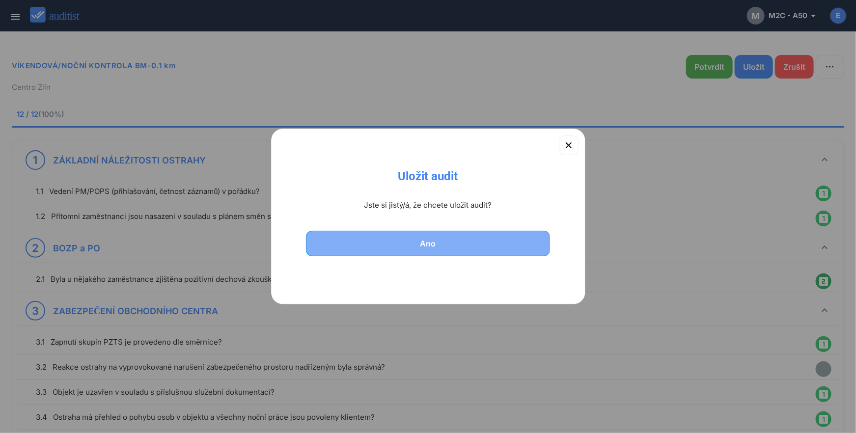
click at [427, 242] on div "Ano" at bounding box center [428, 244] width 219 height 12
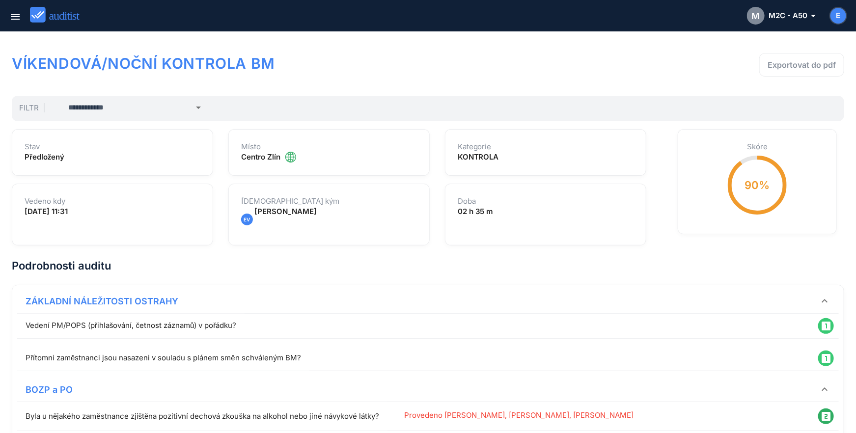
click at [840, 15] on span "E" at bounding box center [839, 15] width 4 height 11
click at [819, 64] on span "Odhlásit" at bounding box center [814, 63] width 34 height 11
